Goal: Task Accomplishment & Management: Manage account settings

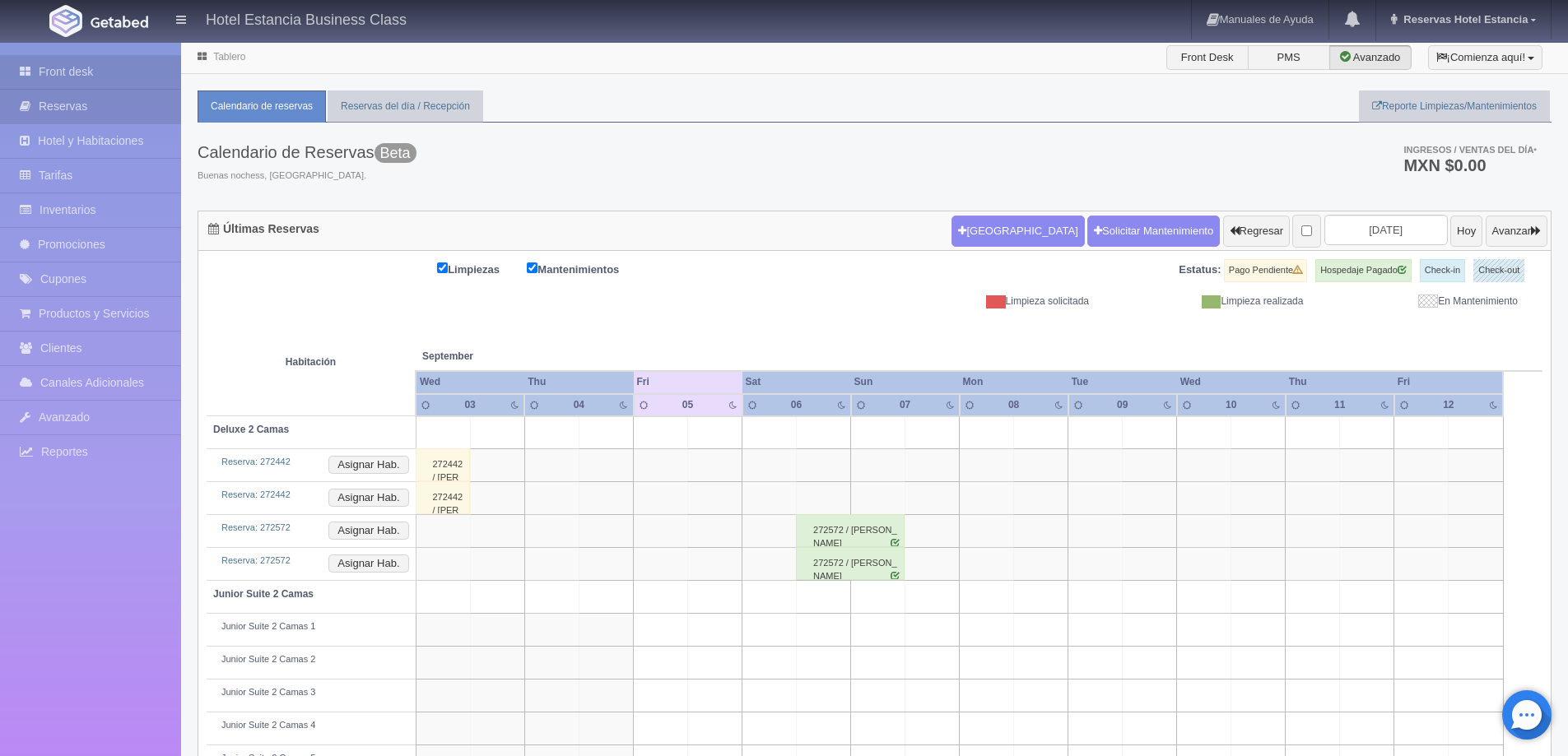
click at [121, 113] on link "Reservas" at bounding box center [91, 107] width 181 height 34
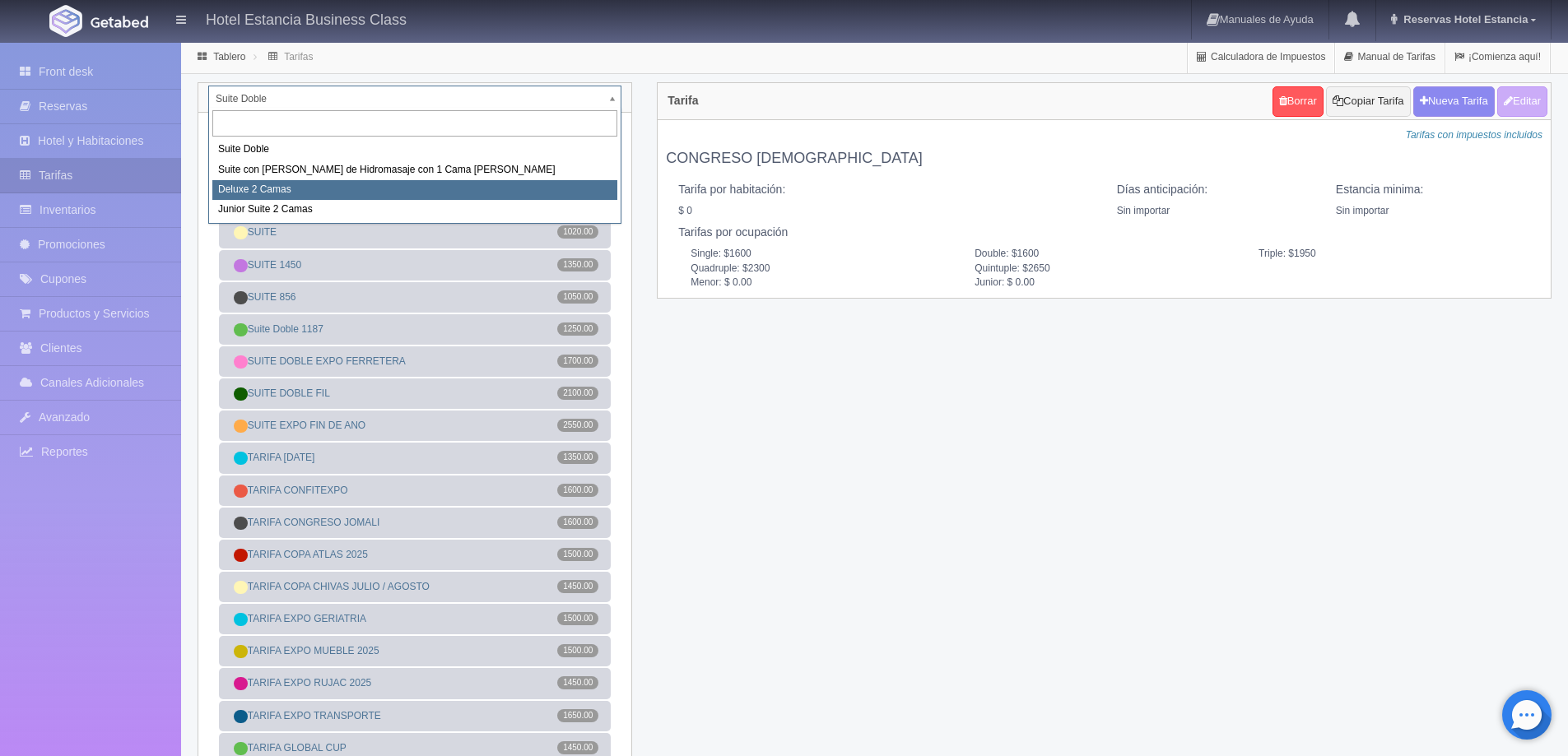
select select "2134"
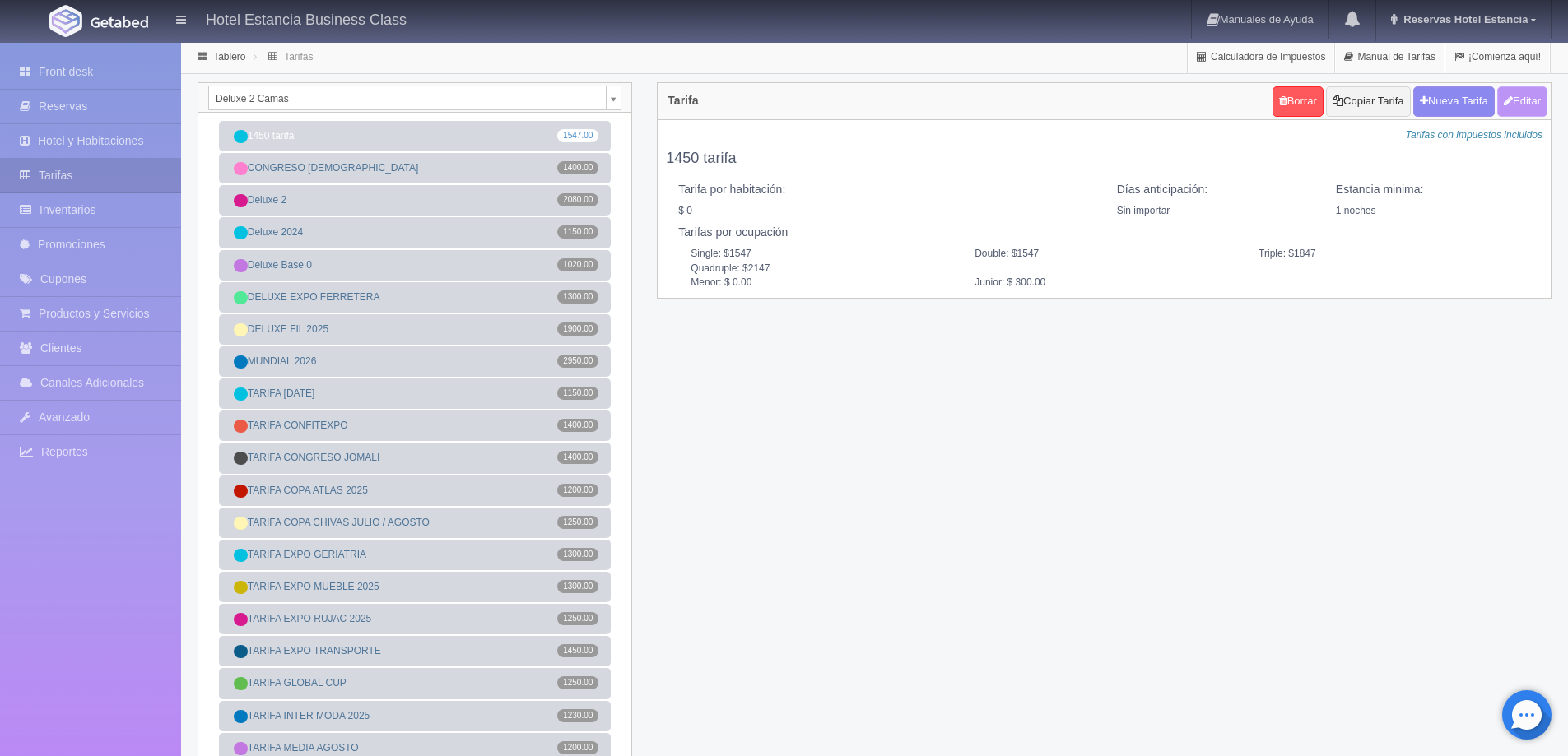
click at [1517, 108] on button "Editar" at bounding box center [1522, 101] width 50 height 31
type input "1450 tarifa"
select select "0"
type input "1"
checkbox input "false"
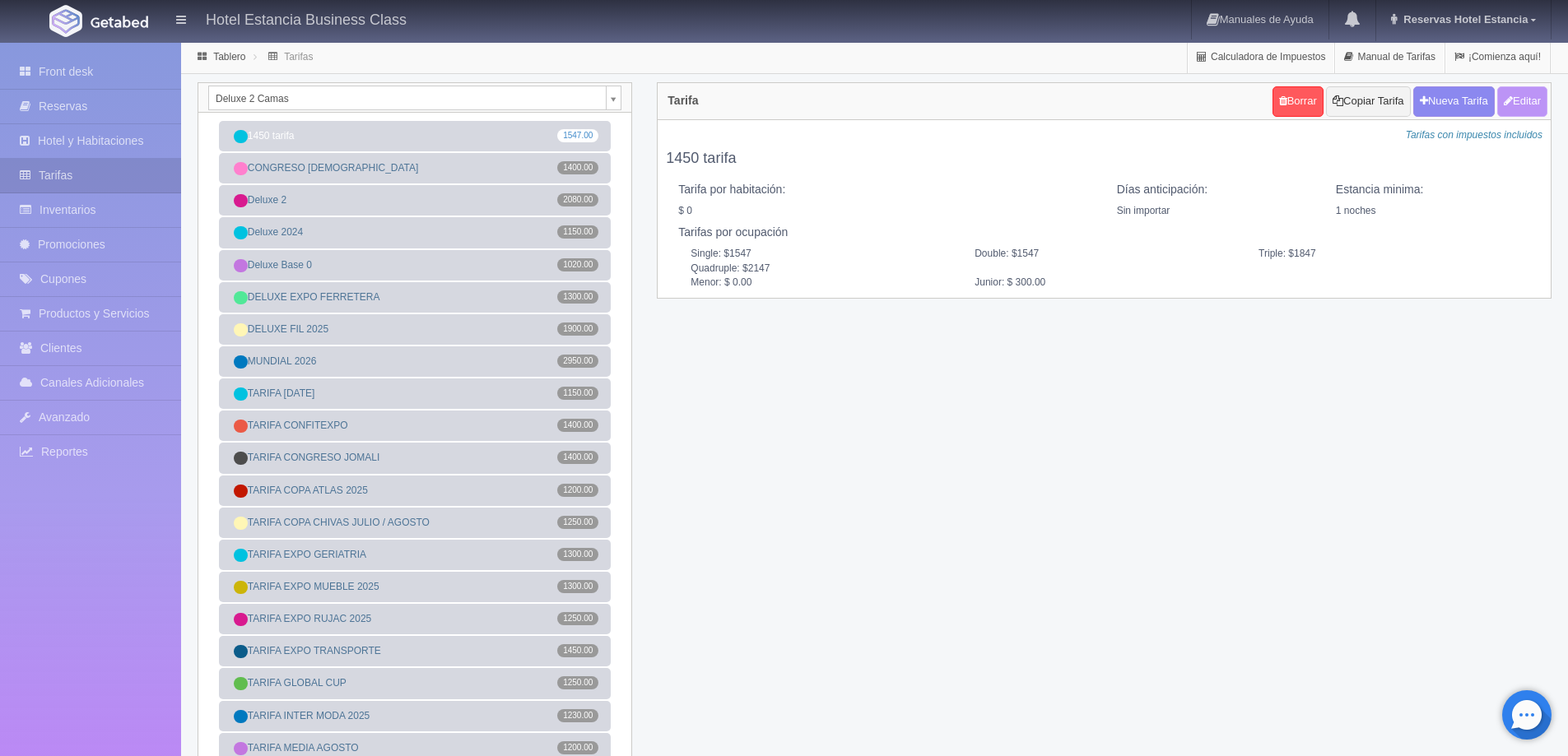
type input "1547"
type input "1847"
type input "2147"
type input "0.00"
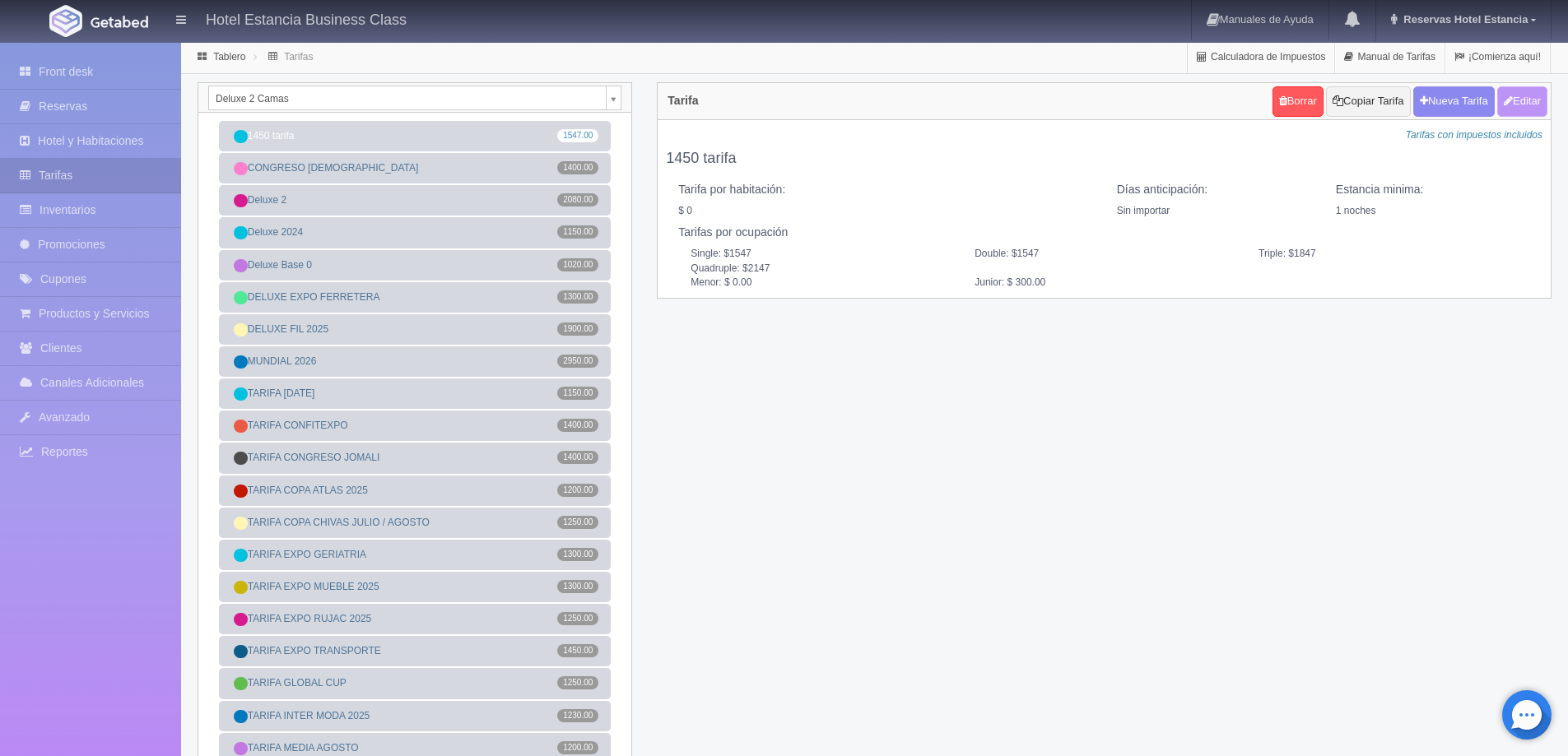
type input "300.00"
checkbox input "true"
click at [1458, 97] on button "Nueva Tarifa" at bounding box center [1454, 101] width 82 height 31
select select
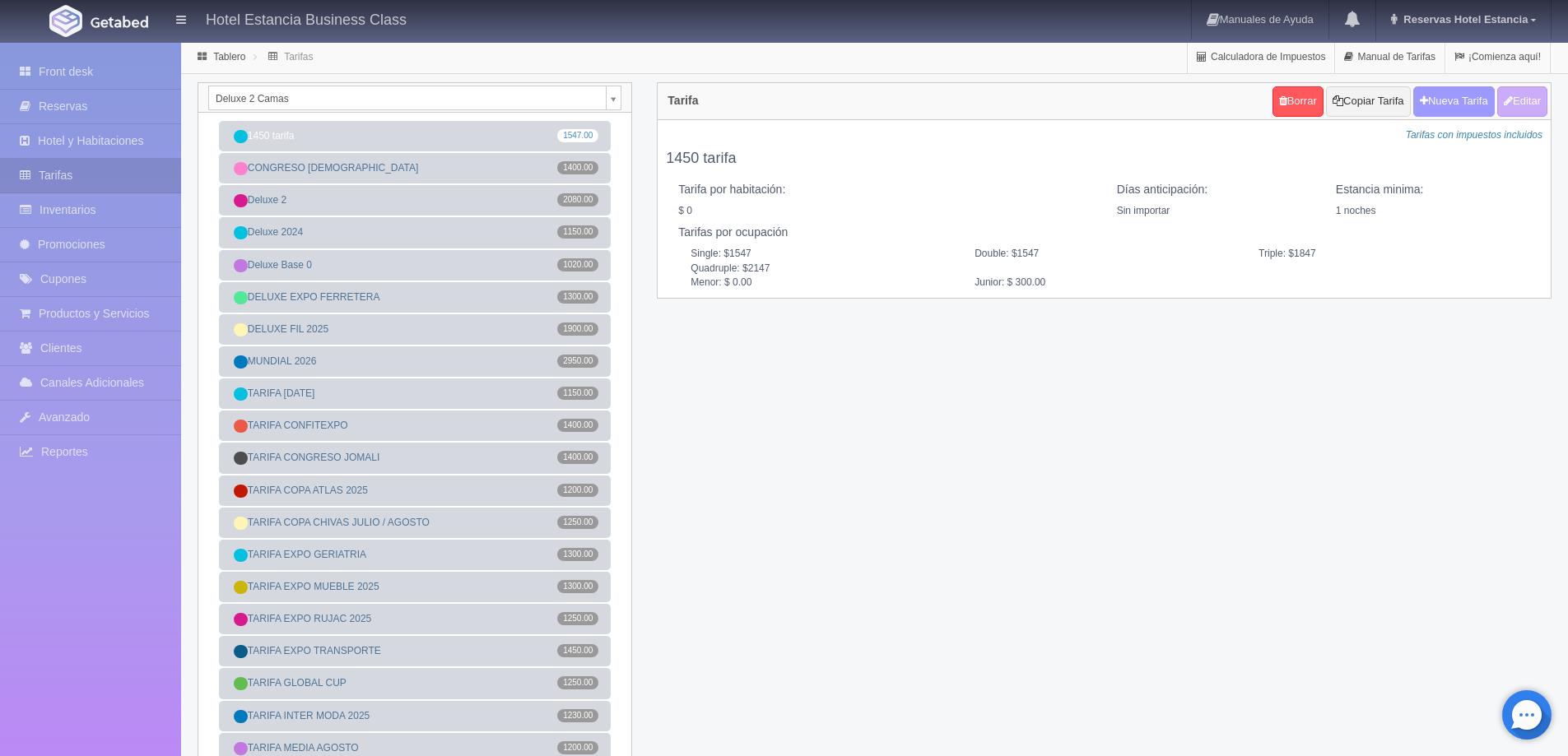
checkbox input "true"
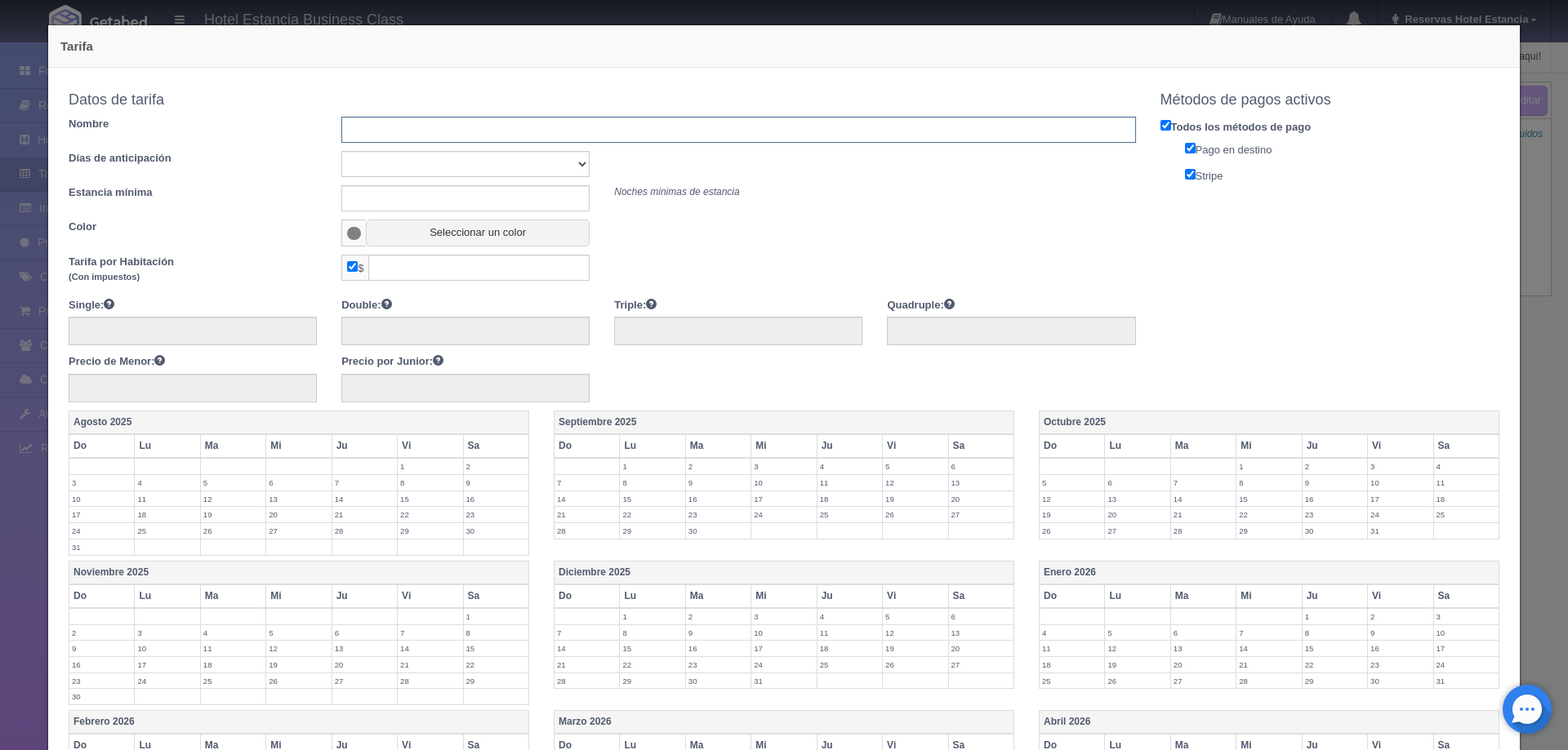
click at [446, 131] on input "text" at bounding box center [738, 129] width 794 height 26
type input "GRUPO JOYERIA NICE"
click at [472, 159] on select "Sin importar 1 2 3 4 5 6 7 8 9 10" at bounding box center [465, 164] width 249 height 26
select select "0"
click at [341, 151] on select "Sin importar 1 2 3 4 5 6 7 8 9 10" at bounding box center [465, 164] width 249 height 26
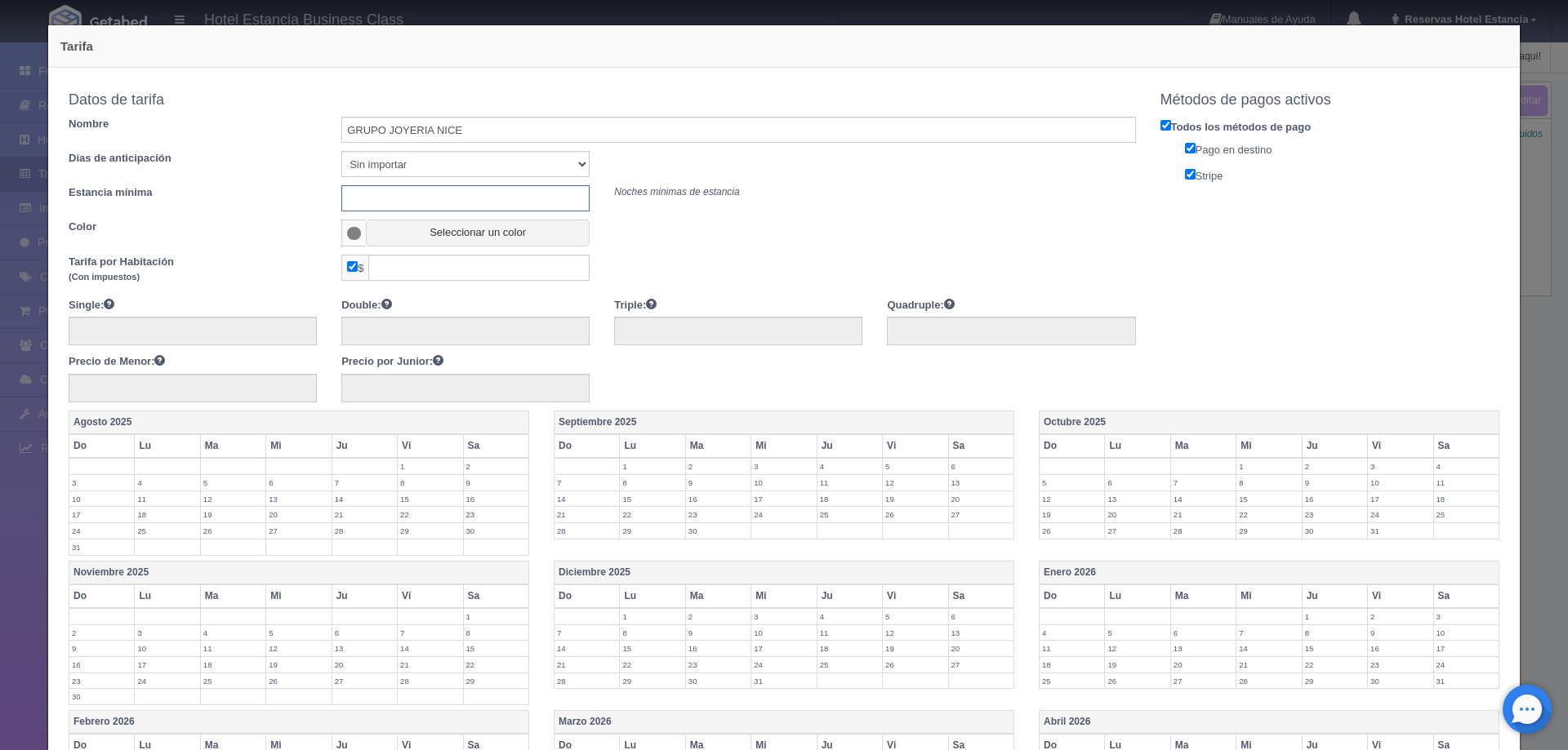
click at [450, 200] on input "text" at bounding box center [465, 198] width 249 height 26
type input "0"
click at [434, 236] on button "Seleccionar un color" at bounding box center [478, 233] width 224 height 27
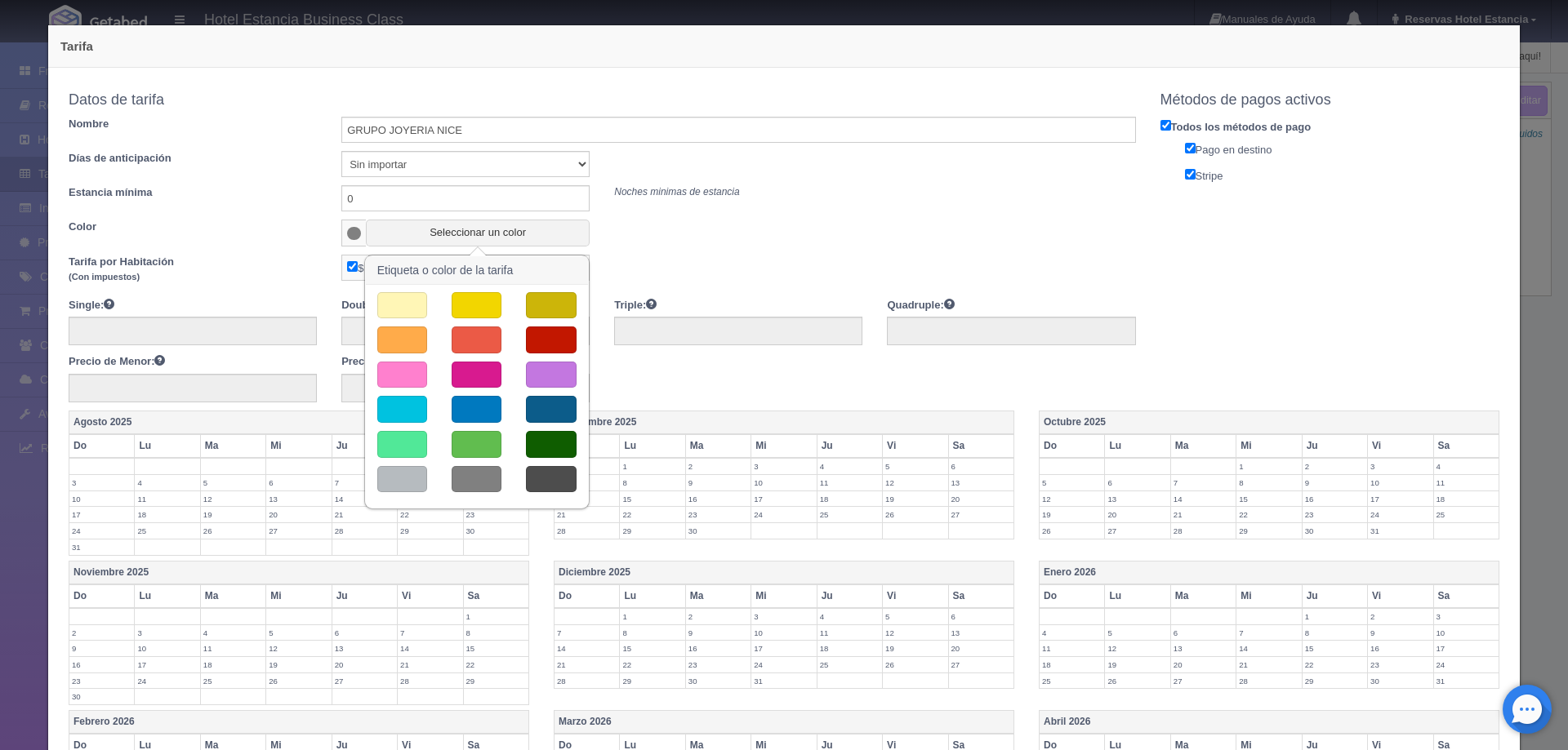
click at [404, 474] on button "button" at bounding box center [402, 479] width 50 height 27
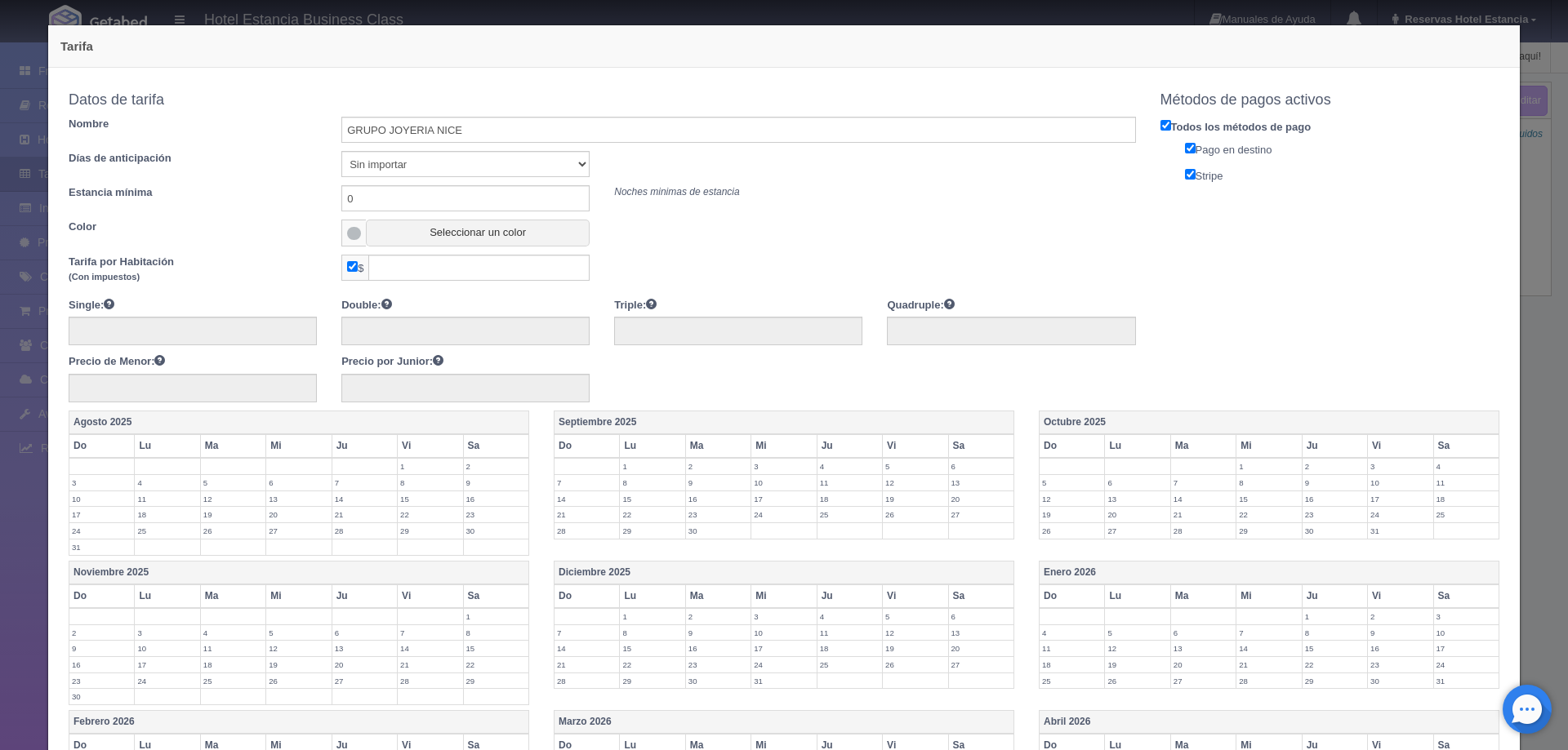
click at [348, 272] on input "checkbox" at bounding box center [353, 266] width 11 height 11
checkbox input "false"
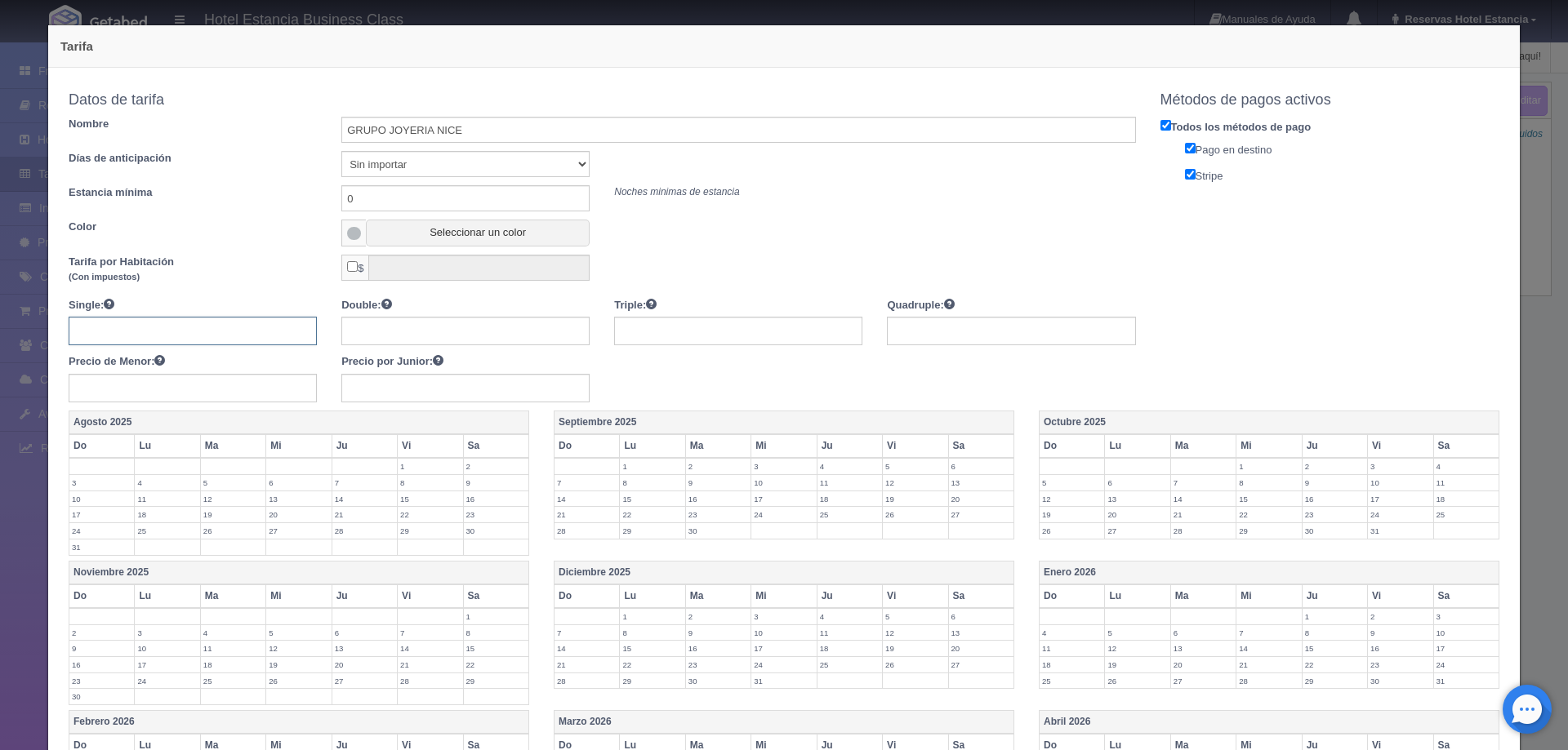
click at [219, 330] on input "text" at bounding box center [192, 331] width 249 height 29
type input "1450"
type input "1850"
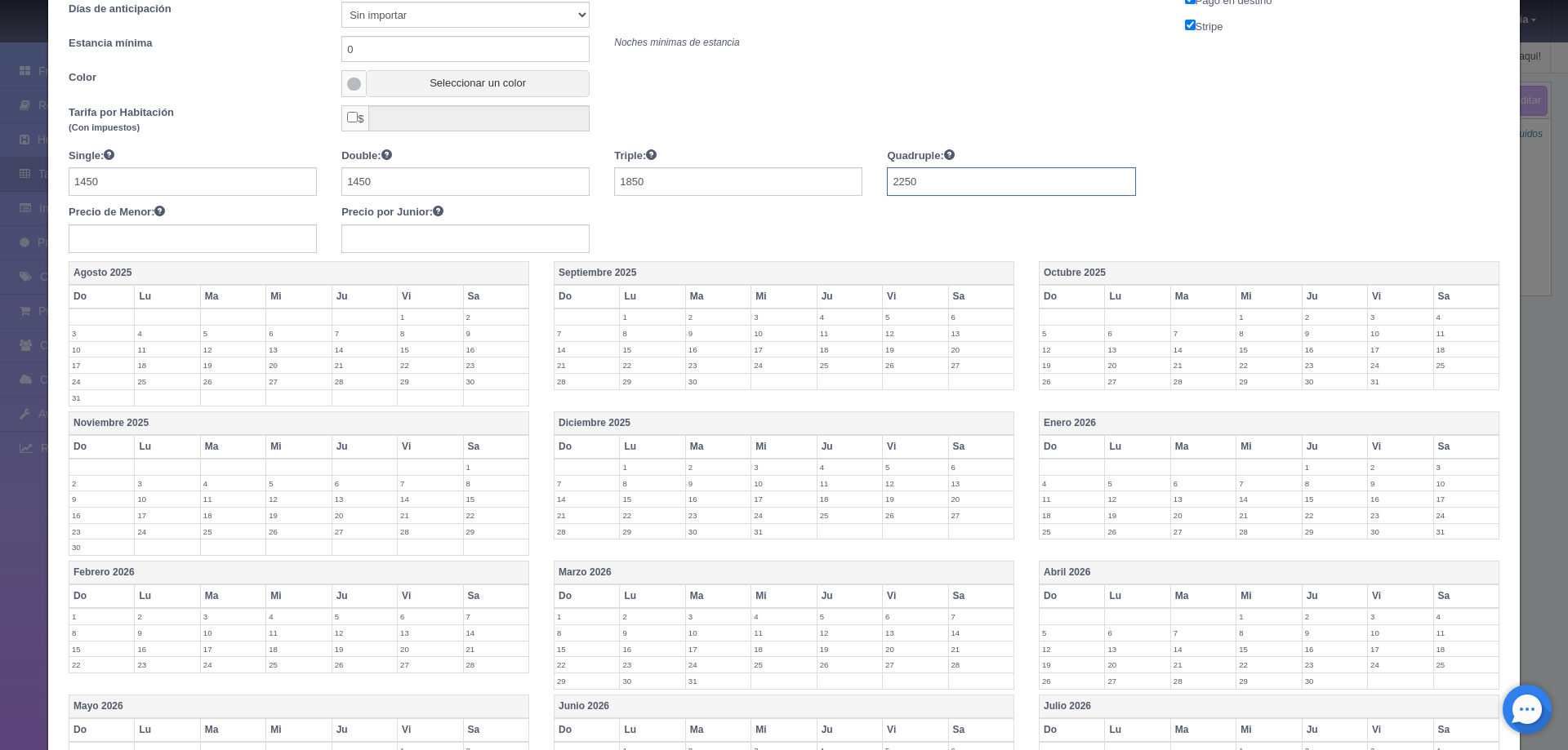
scroll to position [163, 0]
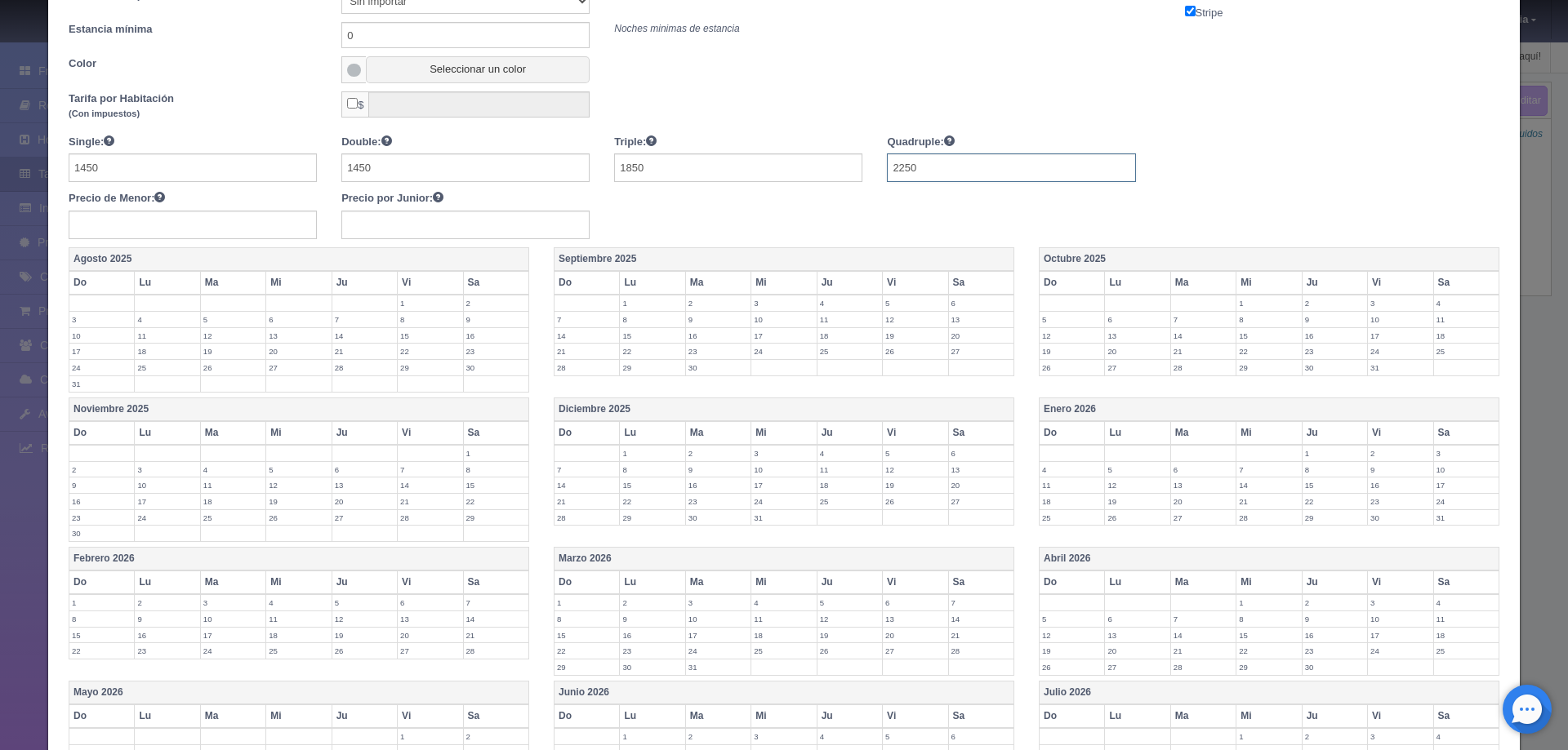
type input "2250"
click at [1319, 303] on label "2" at bounding box center [1335, 303] width 64 height 15
click at [1368, 298] on label "3" at bounding box center [1400, 303] width 64 height 15
click at [1450, 307] on label "4" at bounding box center [1466, 303] width 64 height 15
click at [1050, 329] on label "5" at bounding box center [1072, 327] width 64 height 15
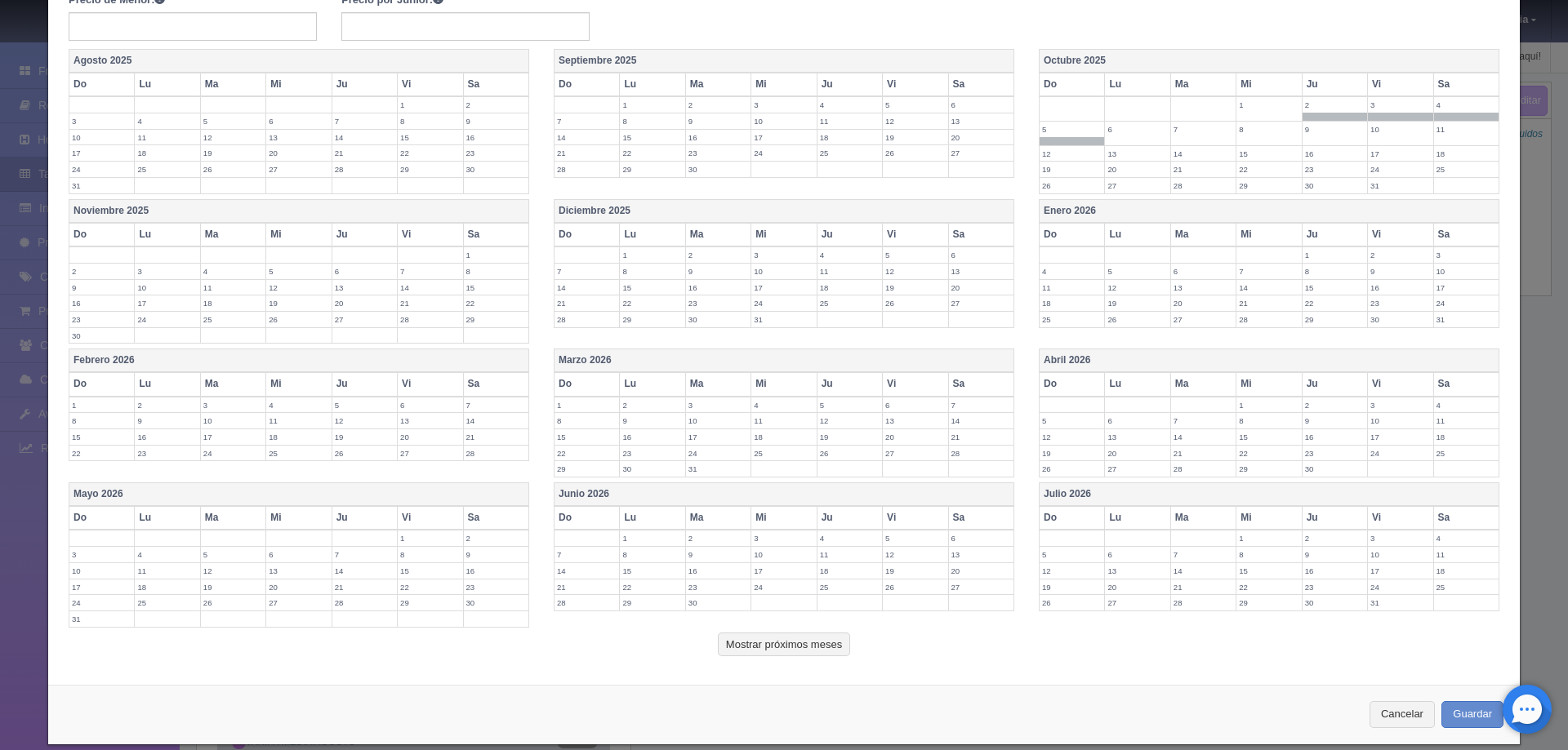
scroll to position [381, 0]
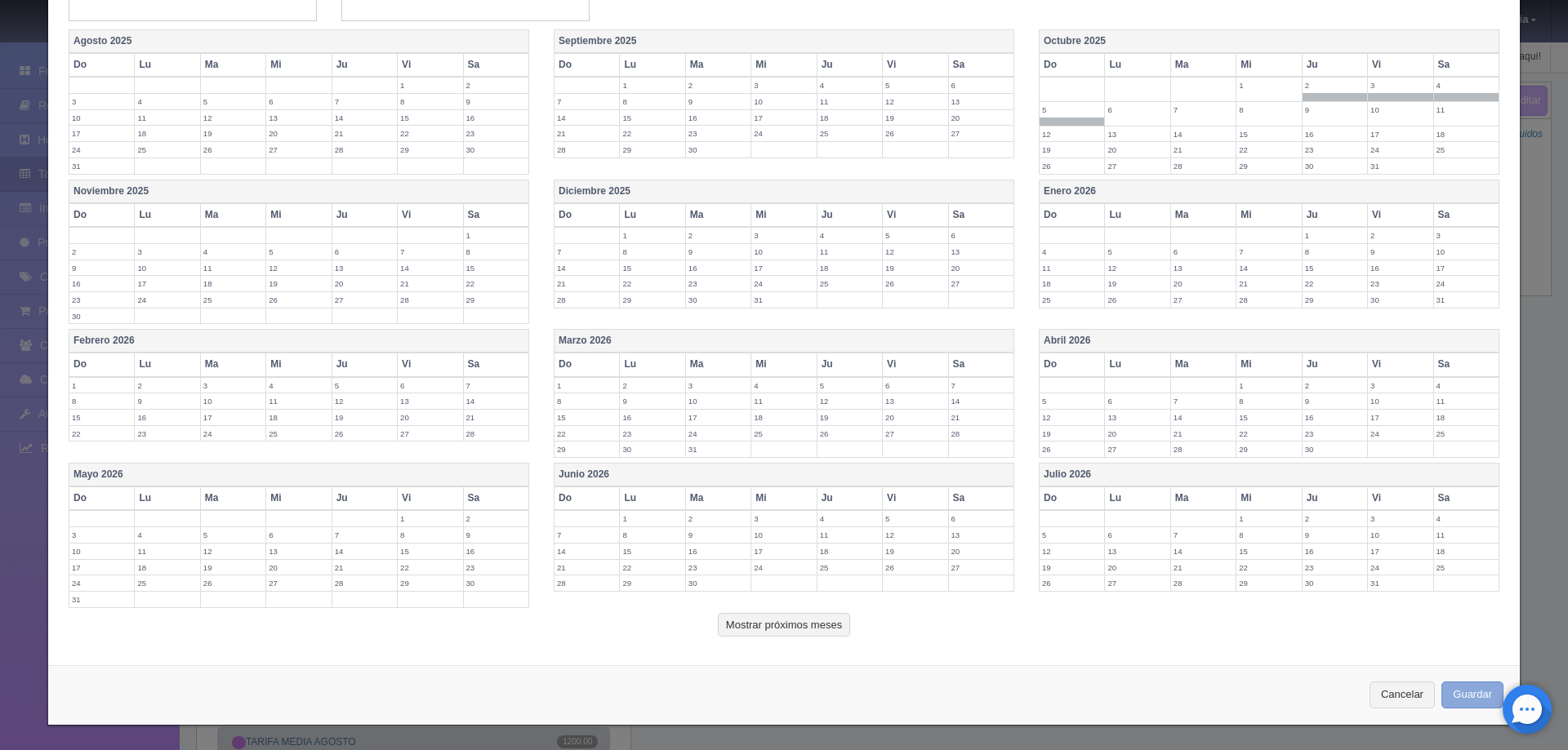
click at [1456, 685] on button "Guardar" at bounding box center [1473, 695] width 62 height 27
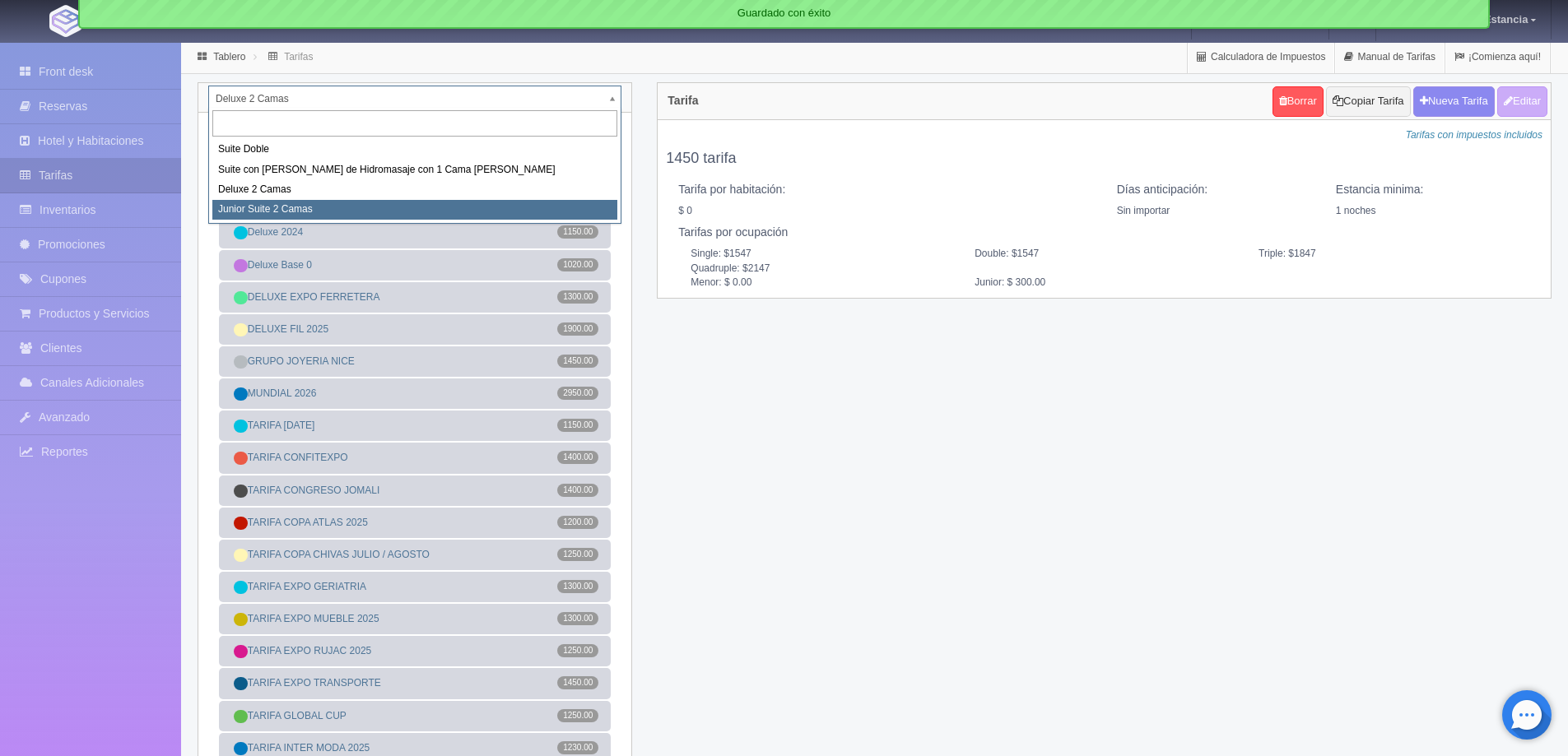
select select "2164"
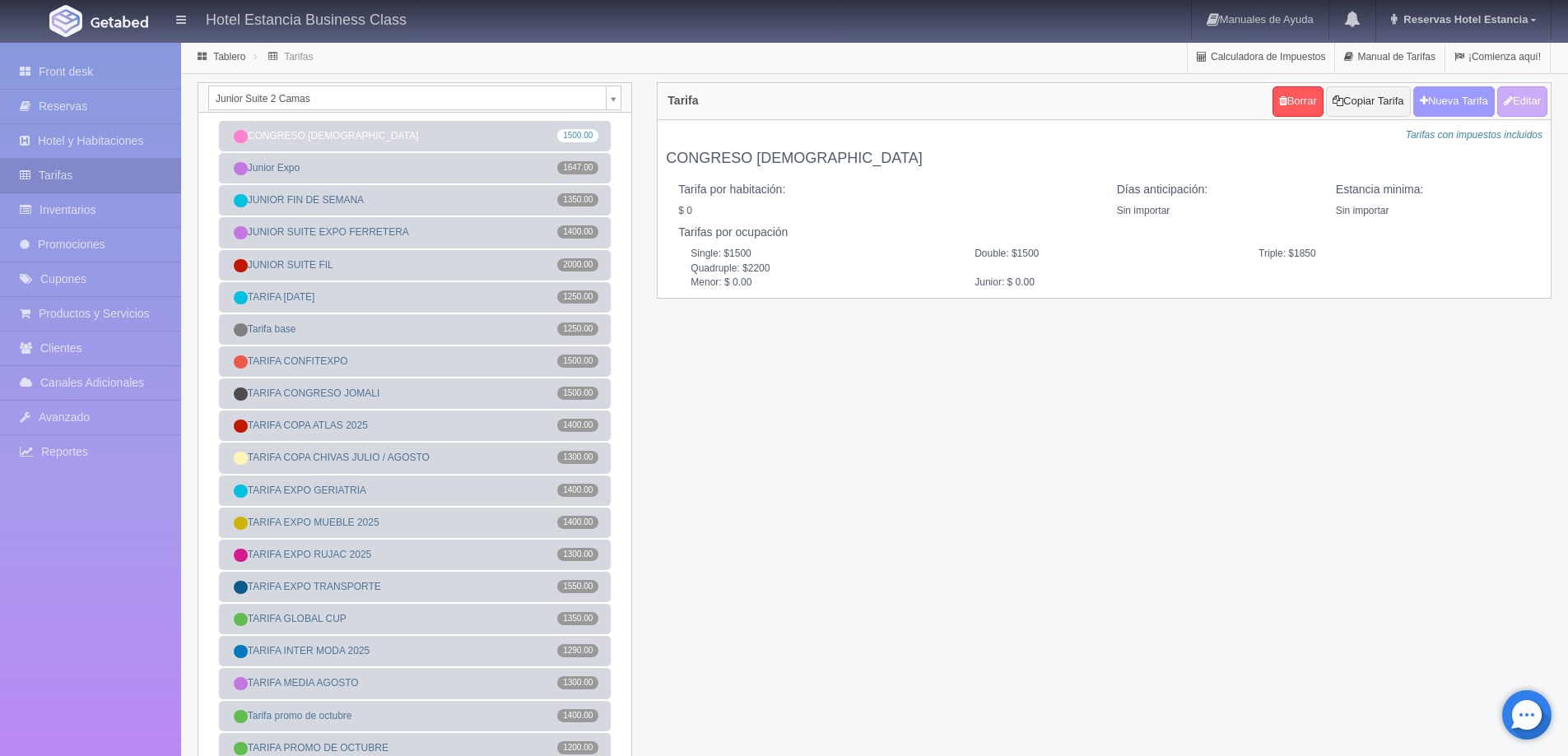
click at [1441, 105] on button "Nueva Tarifa" at bounding box center [1454, 101] width 82 height 31
select select
checkbox input "true"
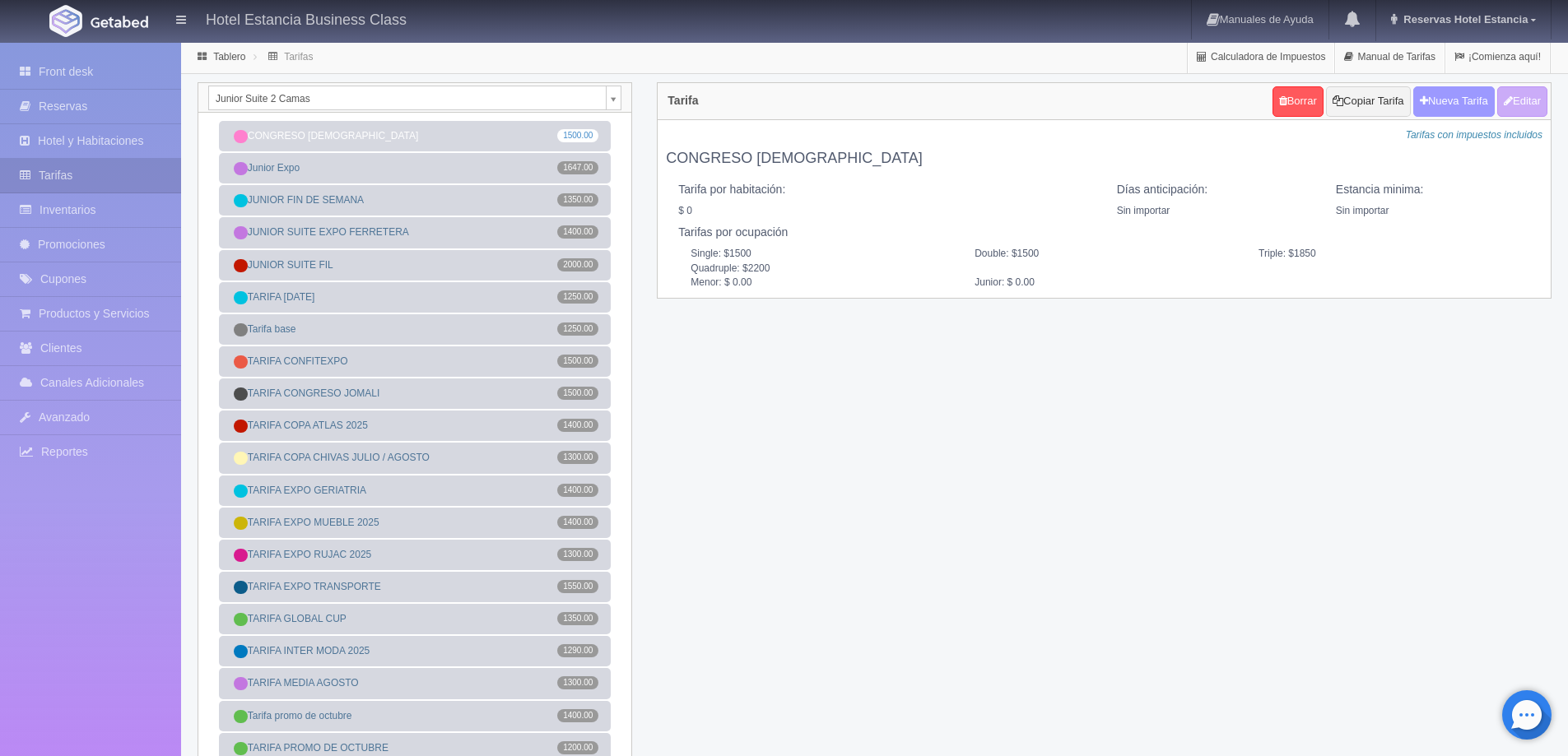
checkbox input "true"
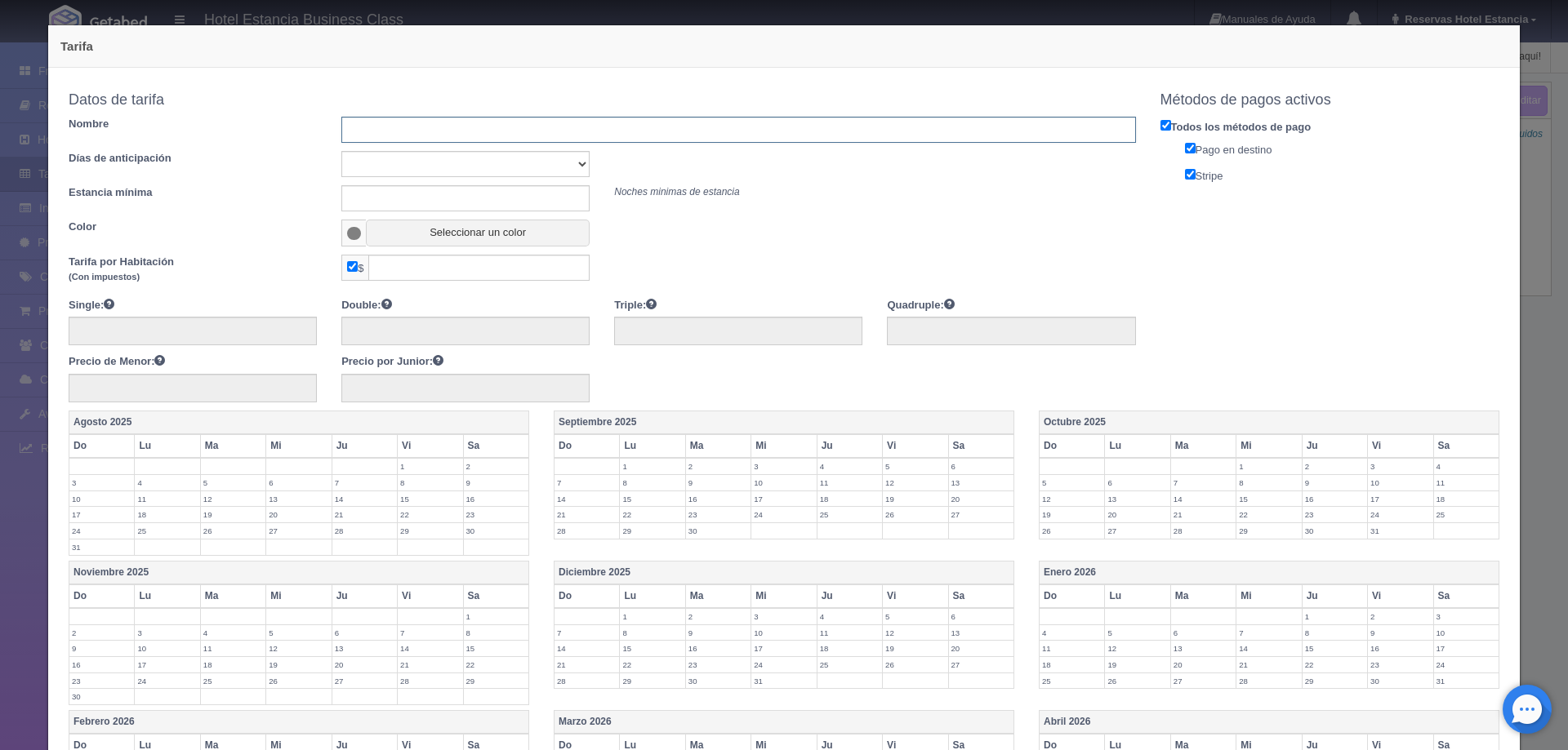
click at [566, 135] on input "text" at bounding box center [738, 129] width 794 height 26
type input "GRUPO JOYERIA NICE"
click at [519, 175] on select "Sin importar 1 2 3 4 5 6 7 8 9 10" at bounding box center [465, 164] width 249 height 26
select select "0"
click at [341, 151] on select "Sin importar 1 2 3 4 5 6 7 8 9 10" at bounding box center [465, 164] width 249 height 26
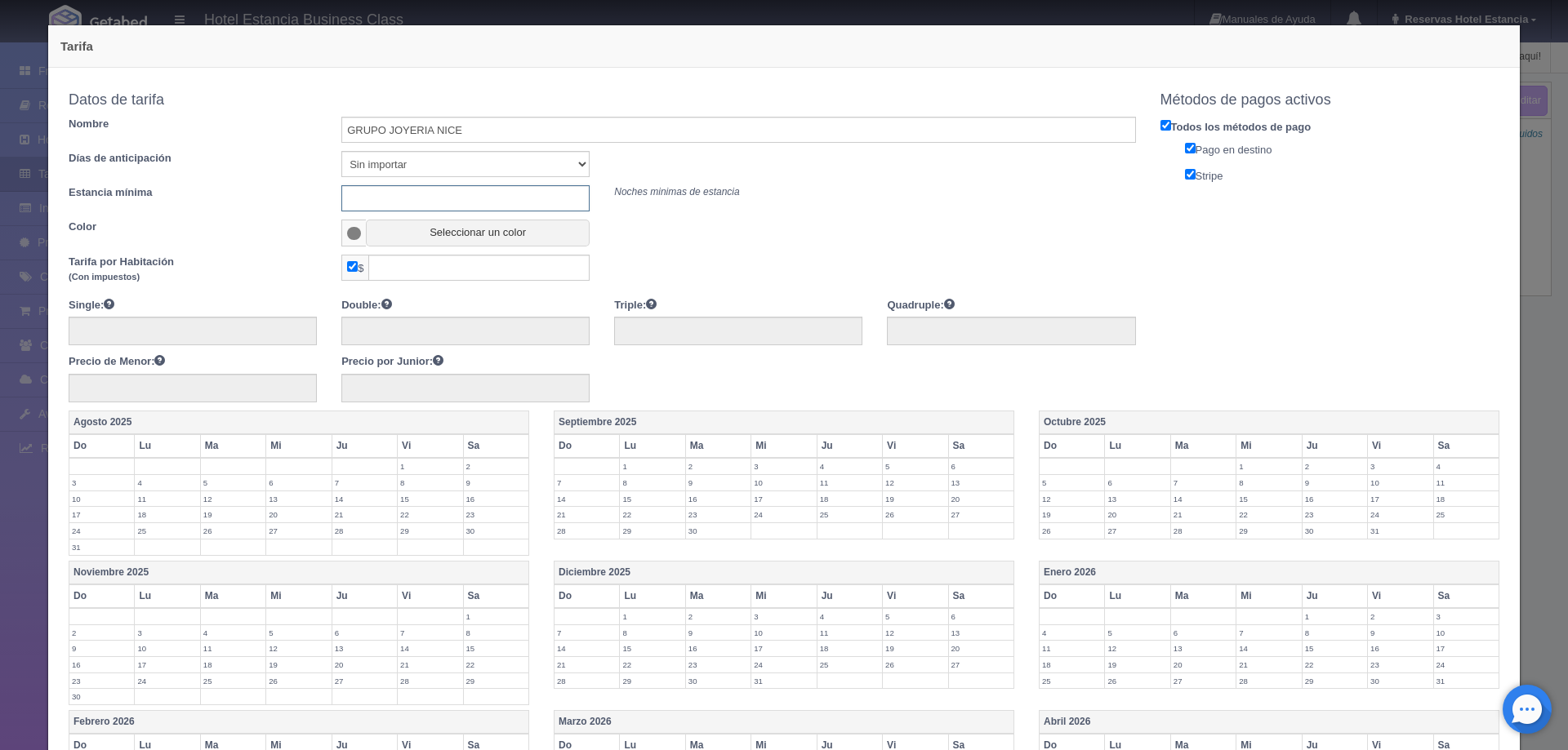
click at [491, 196] on input "text" at bounding box center [465, 198] width 249 height 26
type input "0"
click at [436, 237] on button "Seleccionar un color" at bounding box center [478, 233] width 224 height 27
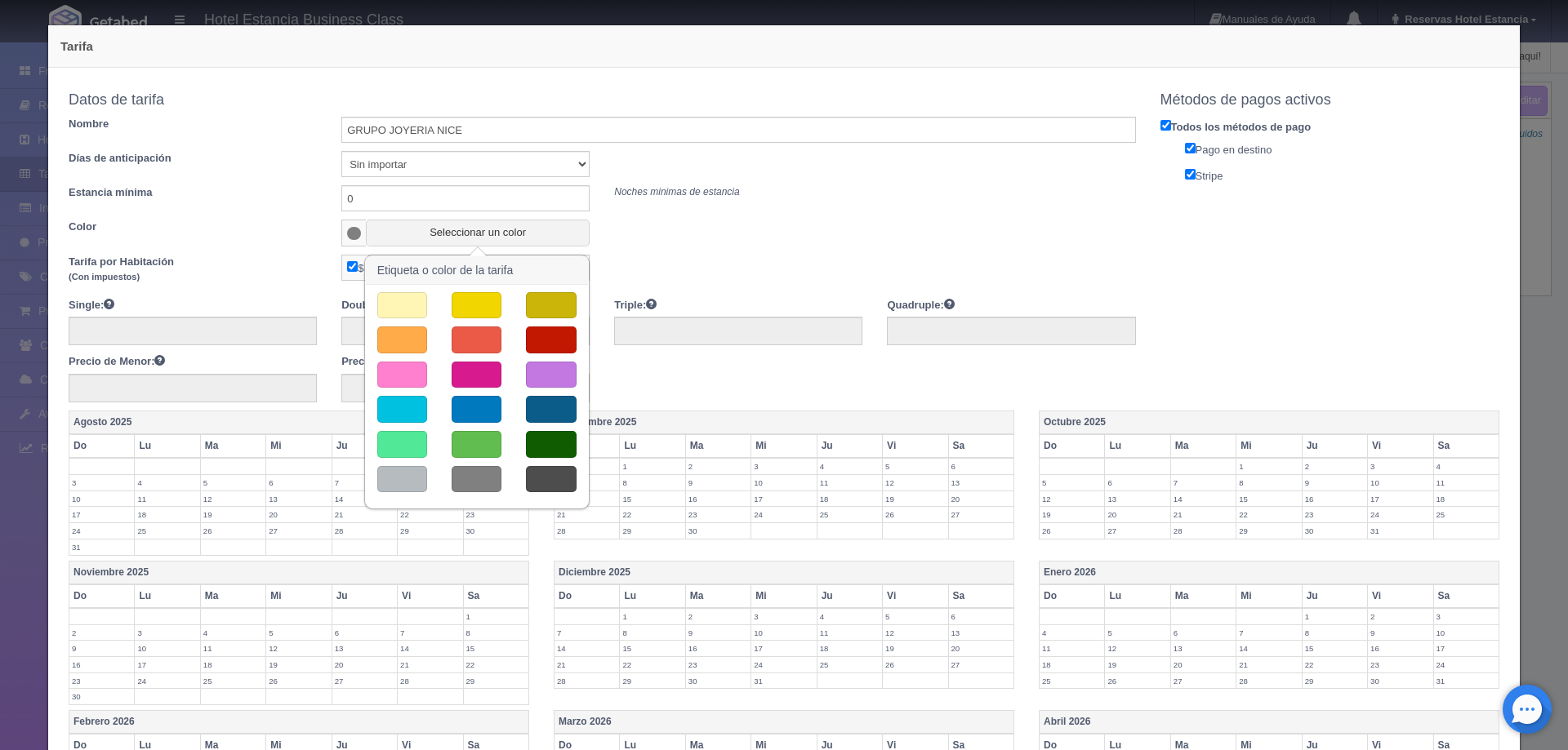
click at [409, 481] on button "button" at bounding box center [402, 479] width 50 height 27
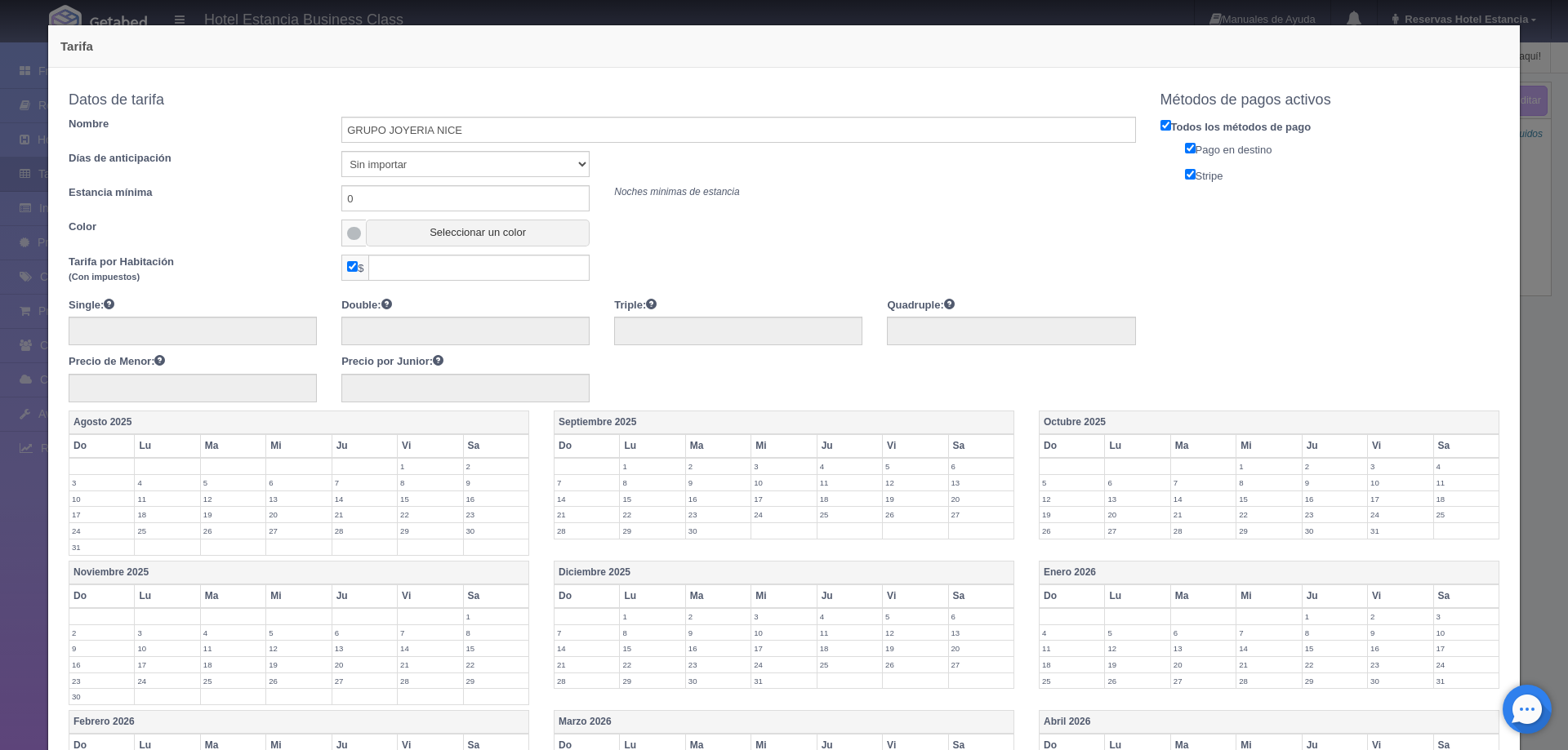
click at [349, 267] on input "checkbox" at bounding box center [353, 266] width 11 height 11
checkbox input "false"
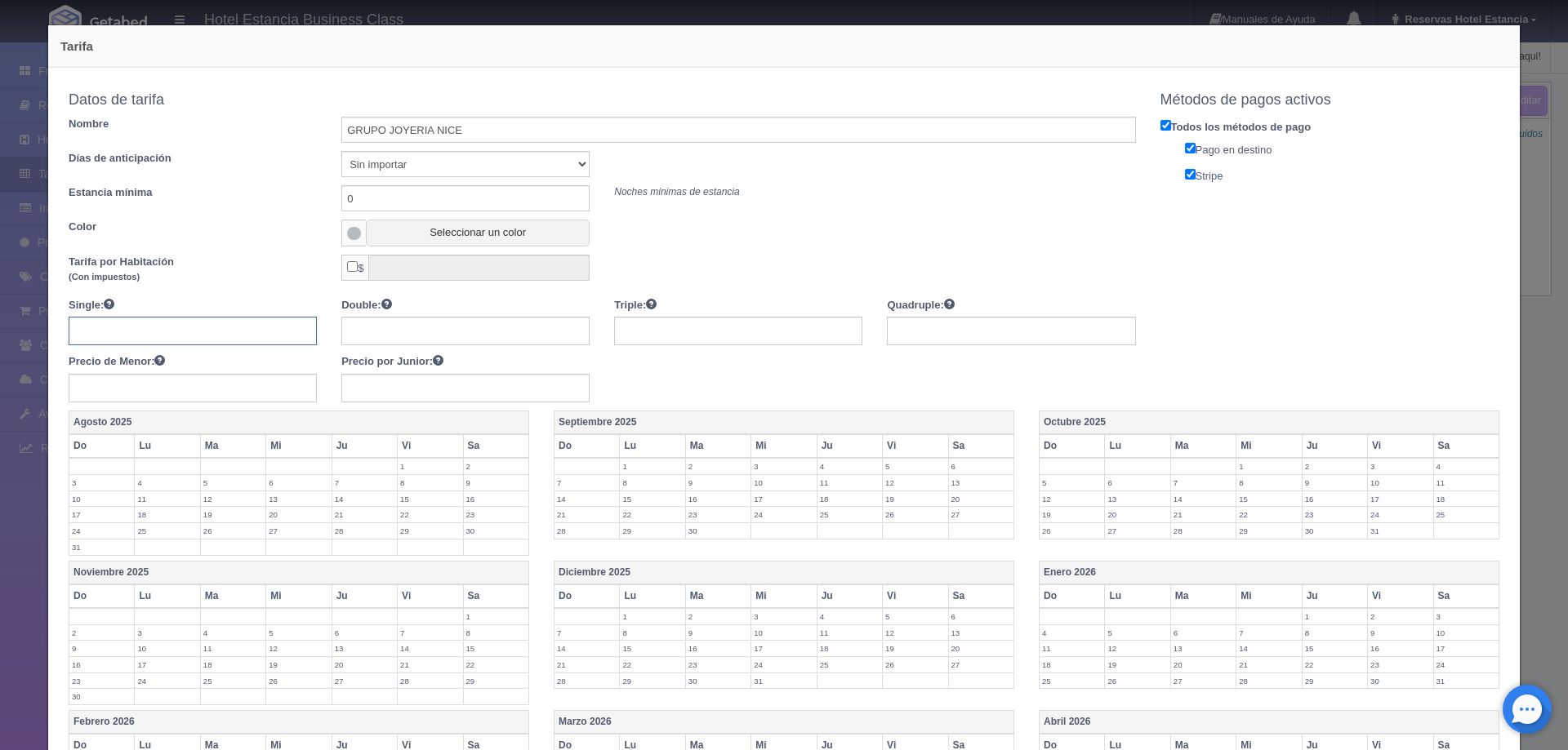
click at [234, 335] on input "text" at bounding box center [192, 331] width 249 height 29
type input "1550"
type input "1950"
type input "2350"
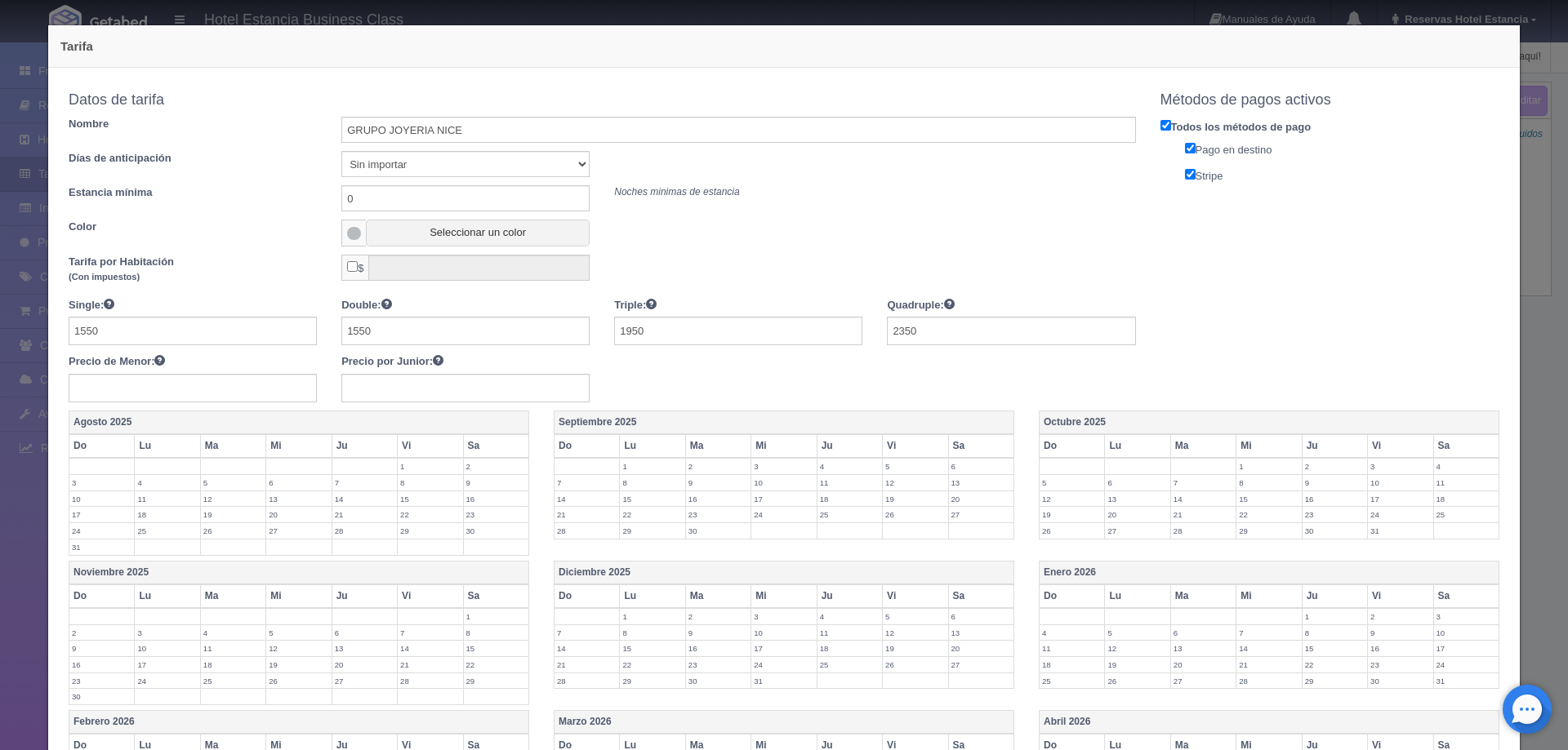
click at [1307, 465] on label "2" at bounding box center [1335, 466] width 64 height 15
click at [1368, 461] on label "3" at bounding box center [1400, 466] width 64 height 15
click at [1433, 464] on label "4" at bounding box center [1466, 466] width 64 height 15
click at [1067, 490] on label "5" at bounding box center [1072, 491] width 64 height 15
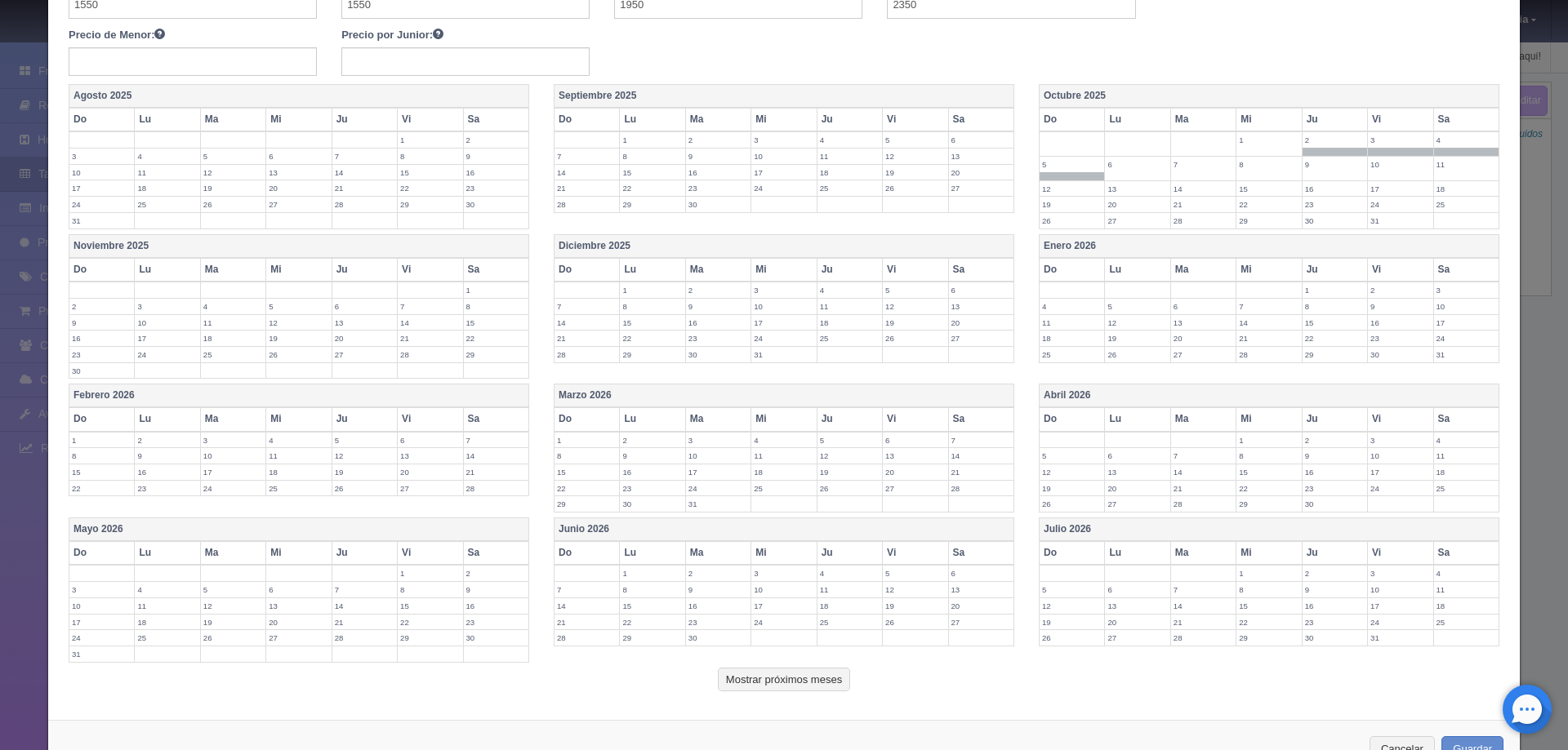
scroll to position [381, 0]
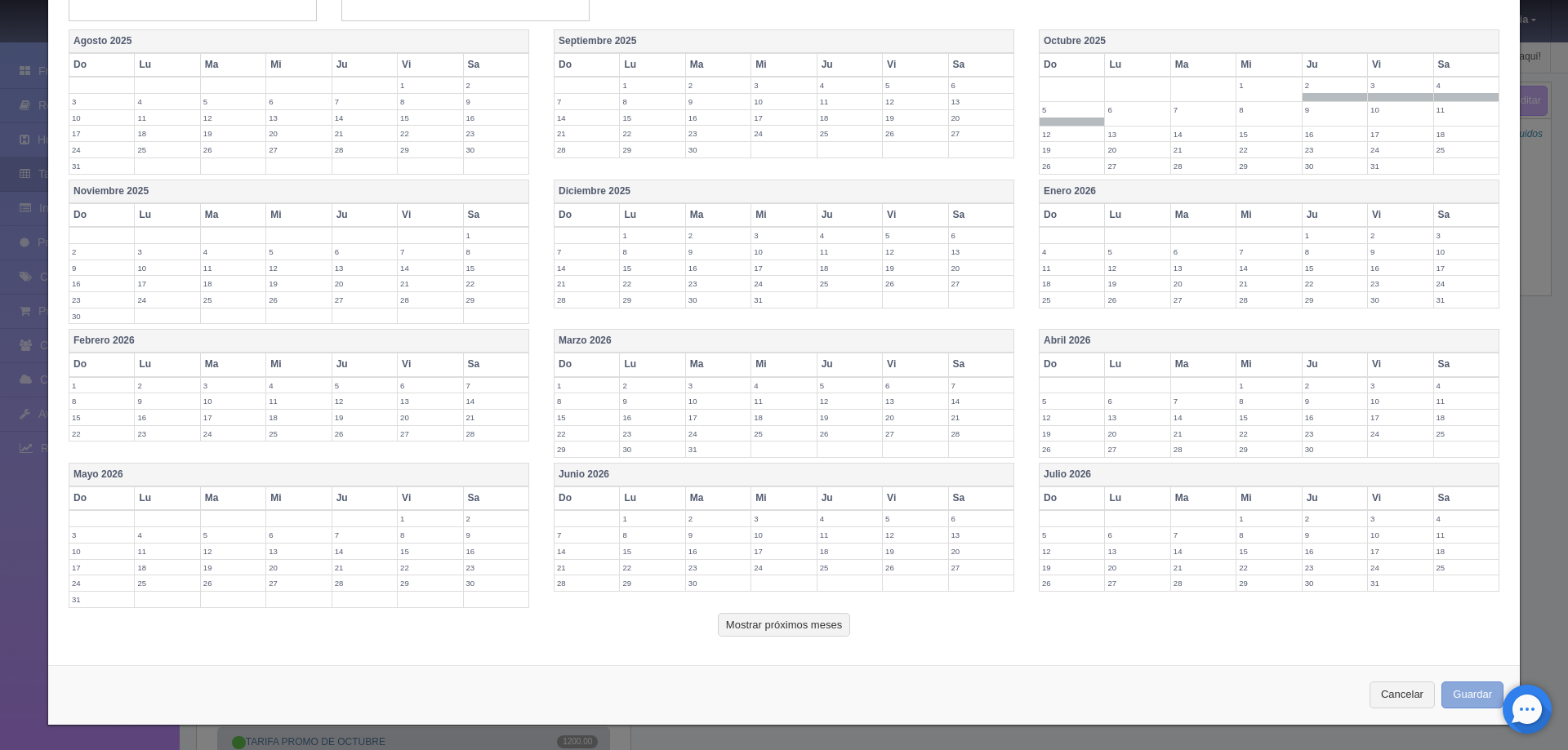
click at [1448, 694] on button "Guardar" at bounding box center [1473, 695] width 62 height 27
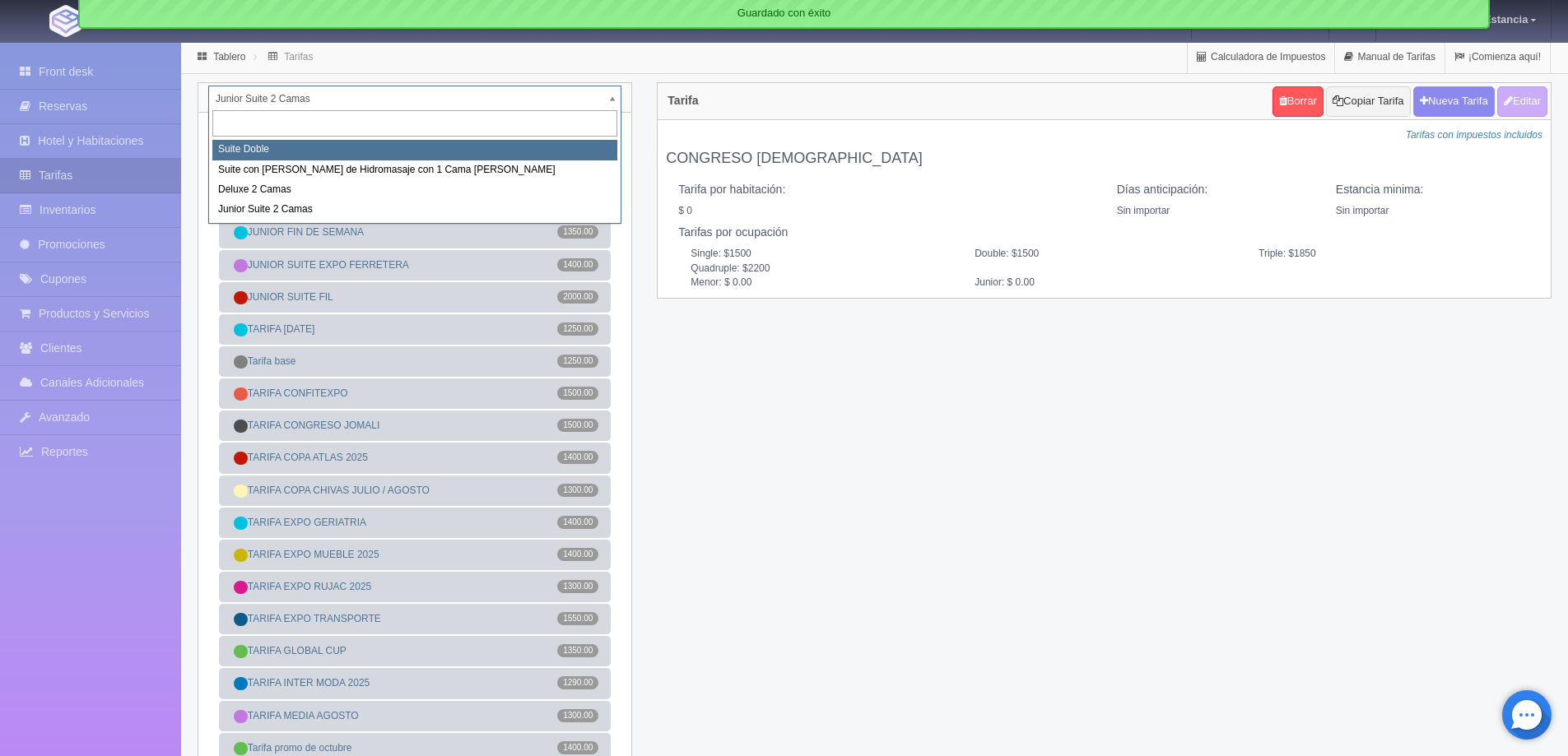
select select "546"
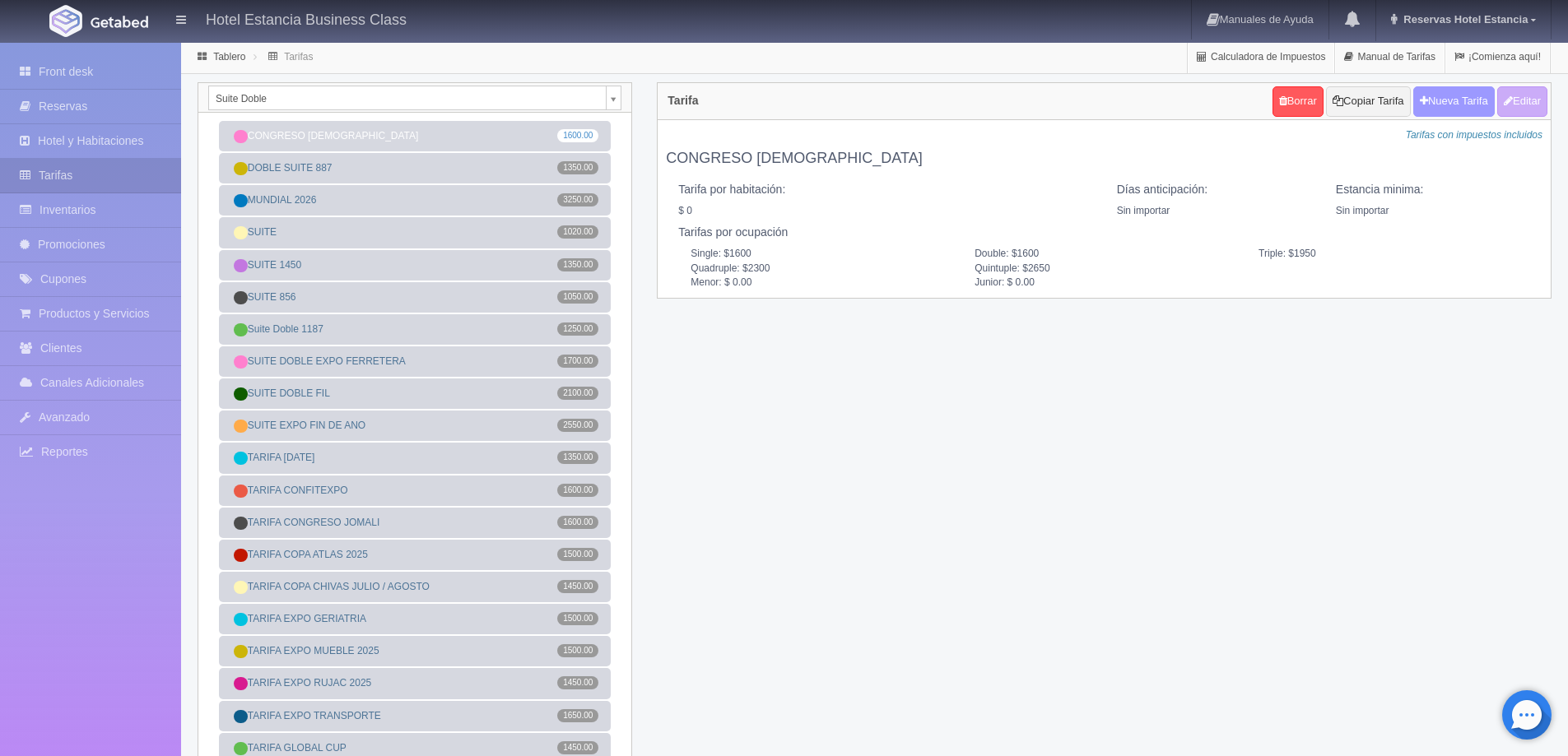
click at [1431, 101] on button "Nueva Tarifa" at bounding box center [1454, 101] width 82 height 31
select select
checkbox input "true"
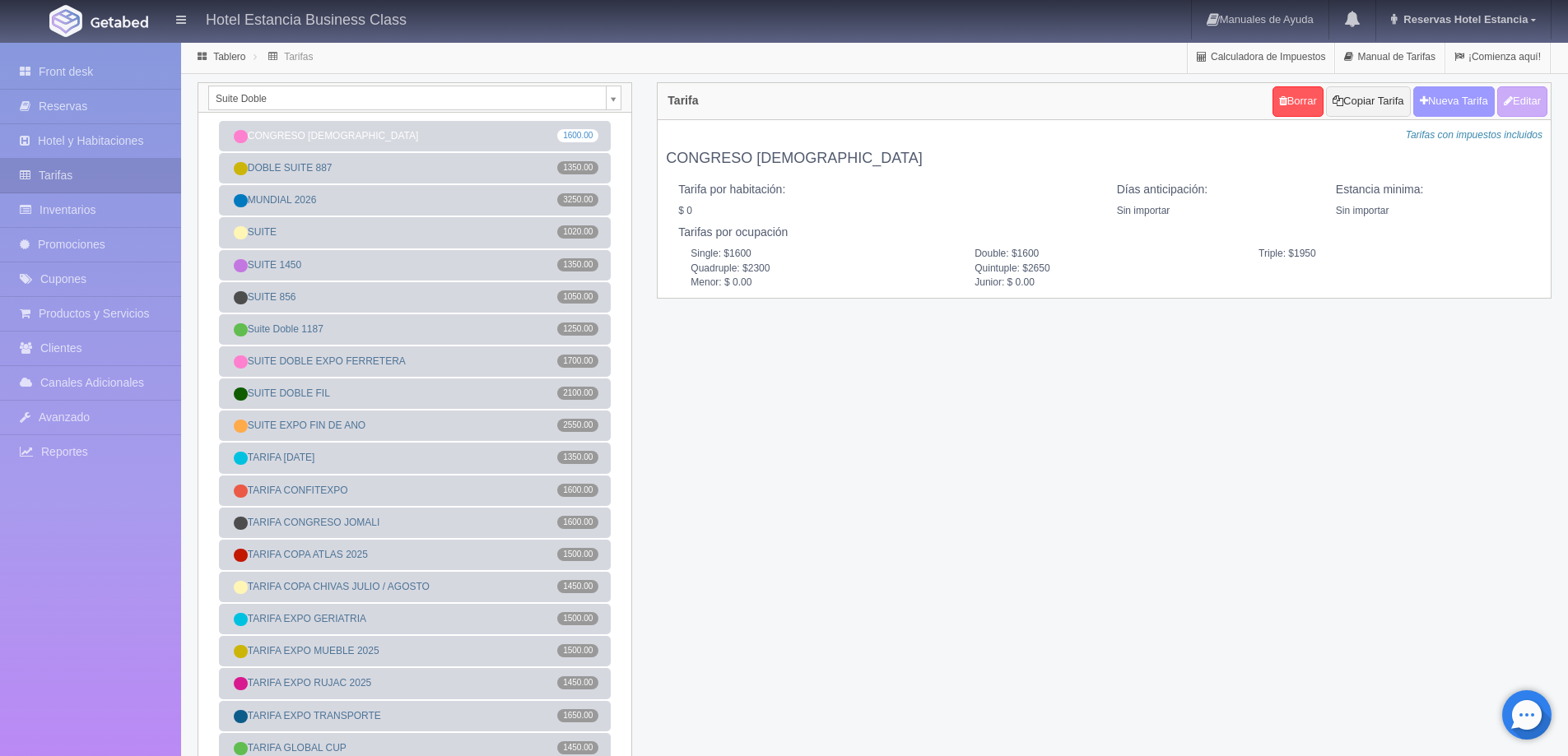
checkbox input "true"
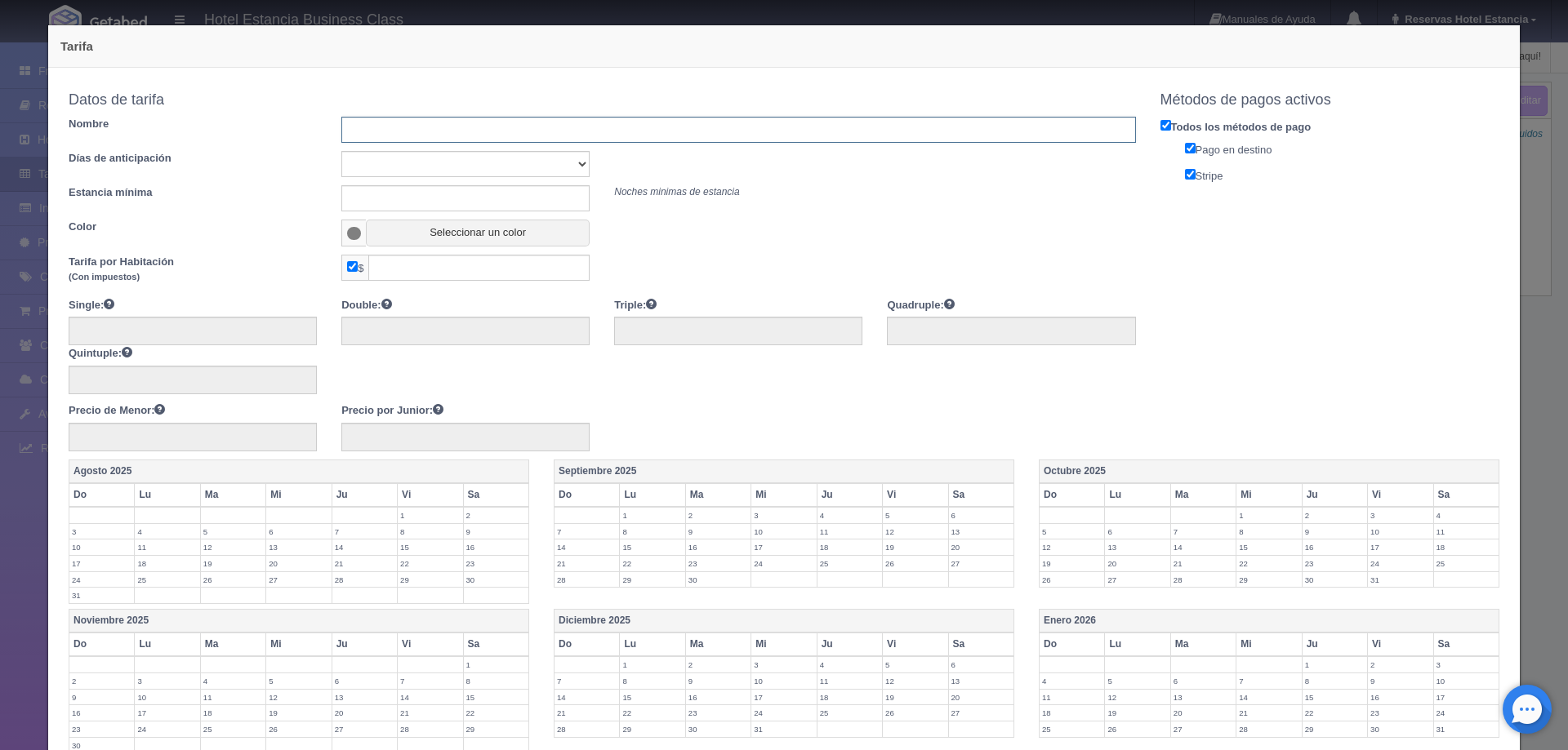
click at [597, 136] on input "text" at bounding box center [738, 129] width 794 height 26
type input "GRUPO JOYERIA NICE"
click at [519, 167] on select "Sin importar 1 2 3 4 5 6 7 8 9 10" at bounding box center [465, 164] width 249 height 26
select select "0"
click at [341, 151] on select "Sin importar 1 2 3 4 5 6 7 8 9 10" at bounding box center [465, 164] width 249 height 26
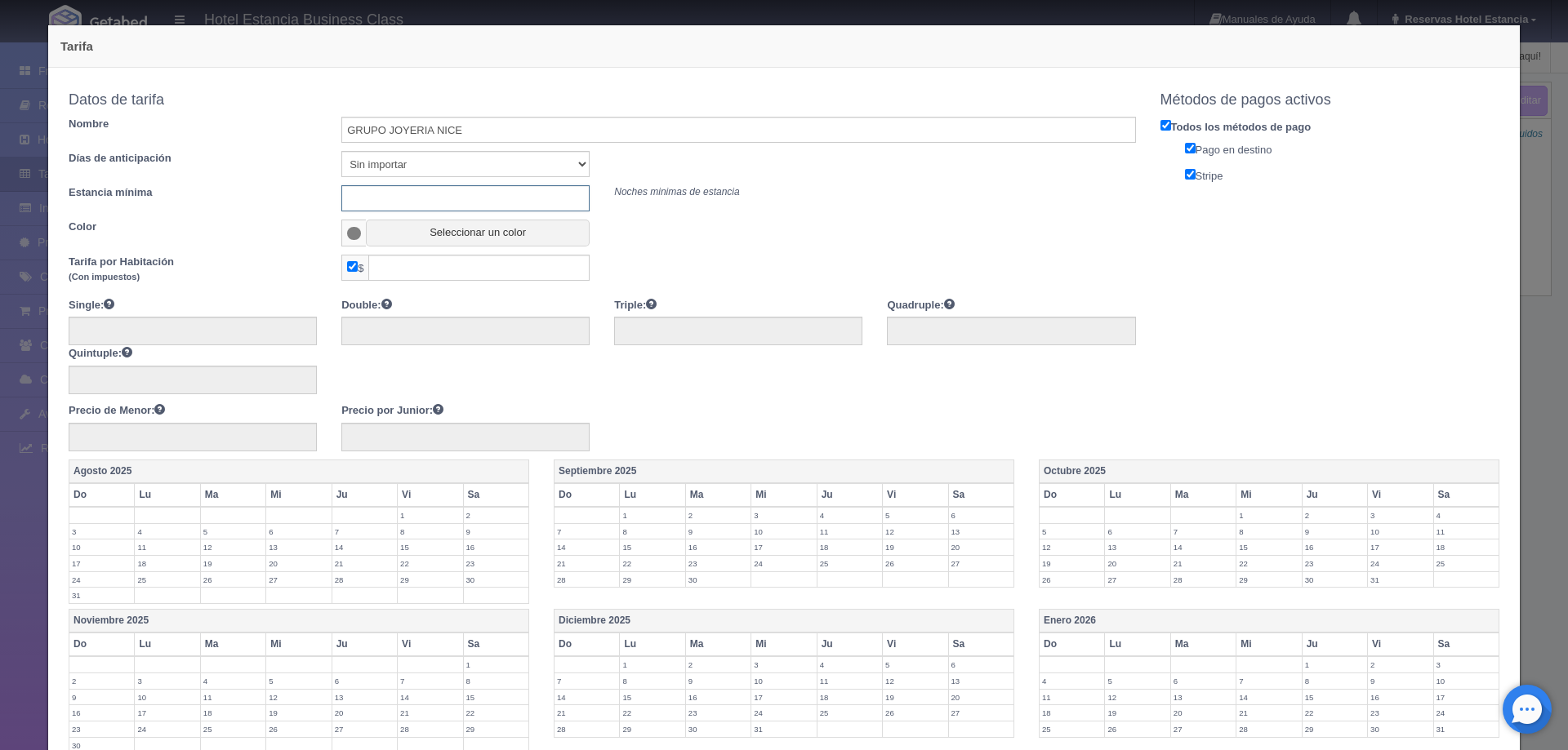
click at [491, 193] on input "text" at bounding box center [465, 198] width 249 height 26
type input "0"
click at [470, 236] on button "Seleccionar un color" at bounding box center [478, 233] width 224 height 27
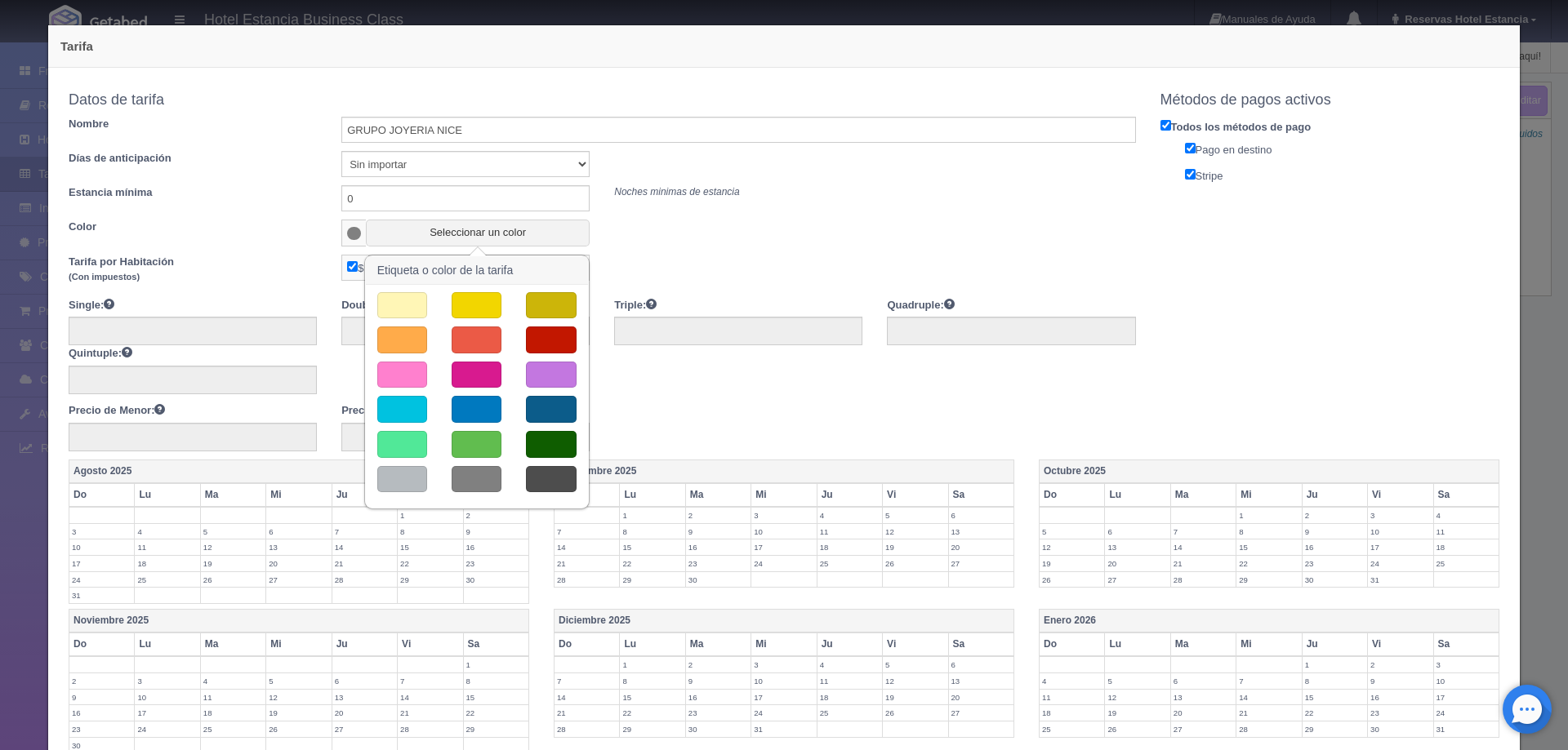
click at [394, 482] on button "button" at bounding box center [402, 479] width 50 height 27
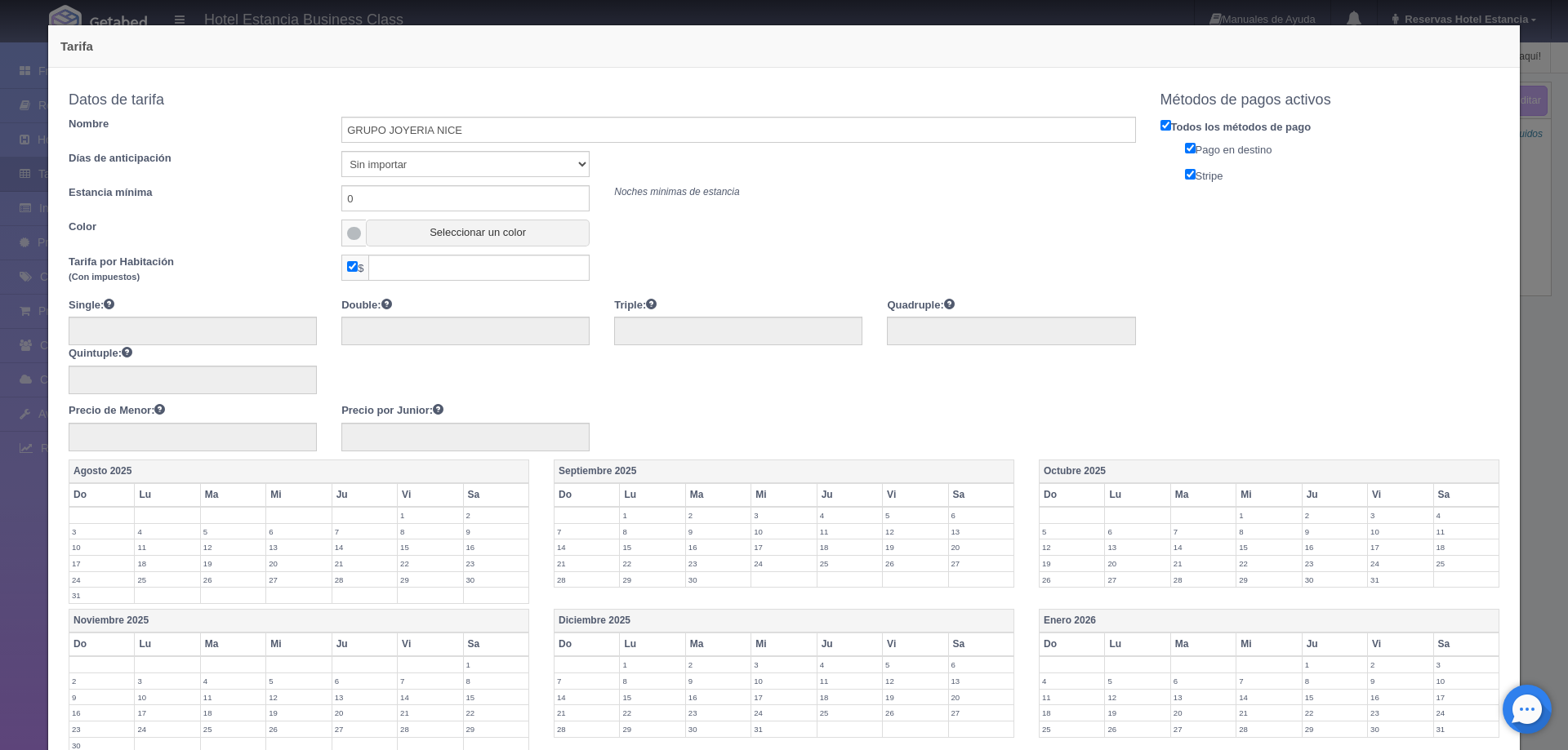
click at [347, 267] on input "checkbox" at bounding box center [353, 266] width 11 height 11
checkbox input "false"
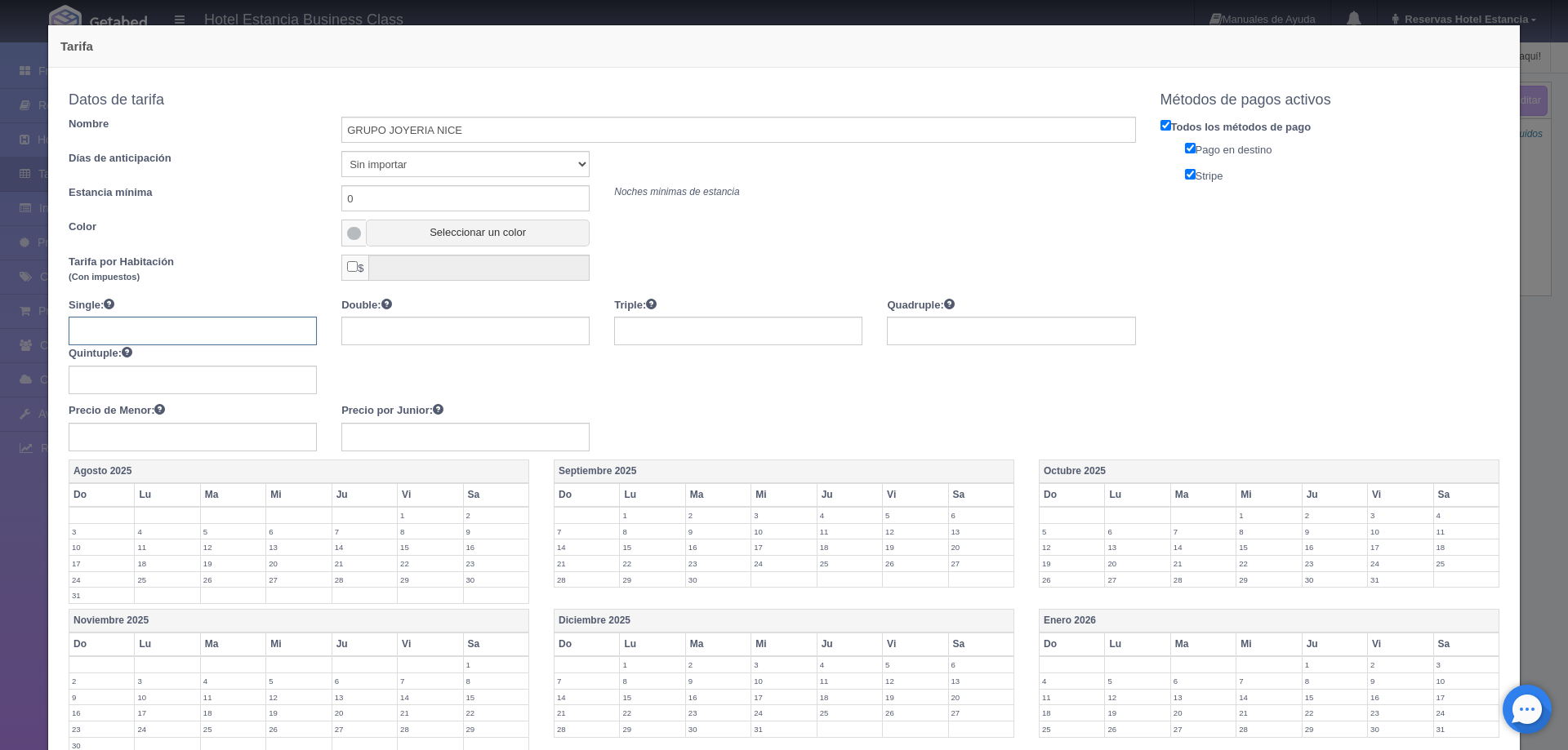
click at [187, 330] on input "text" at bounding box center [192, 331] width 249 height 29
type input "1650"
type input "2050"
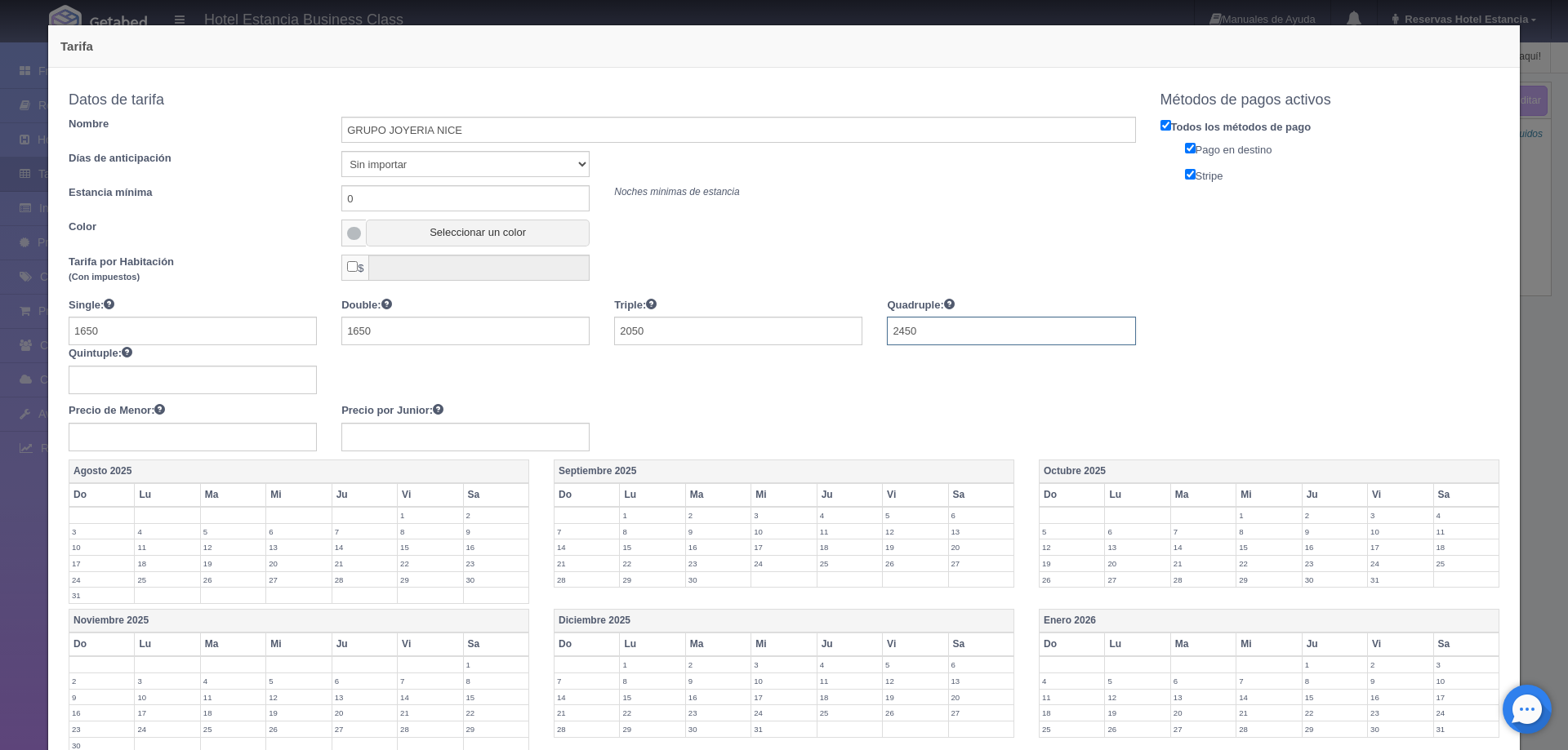
type input "2450"
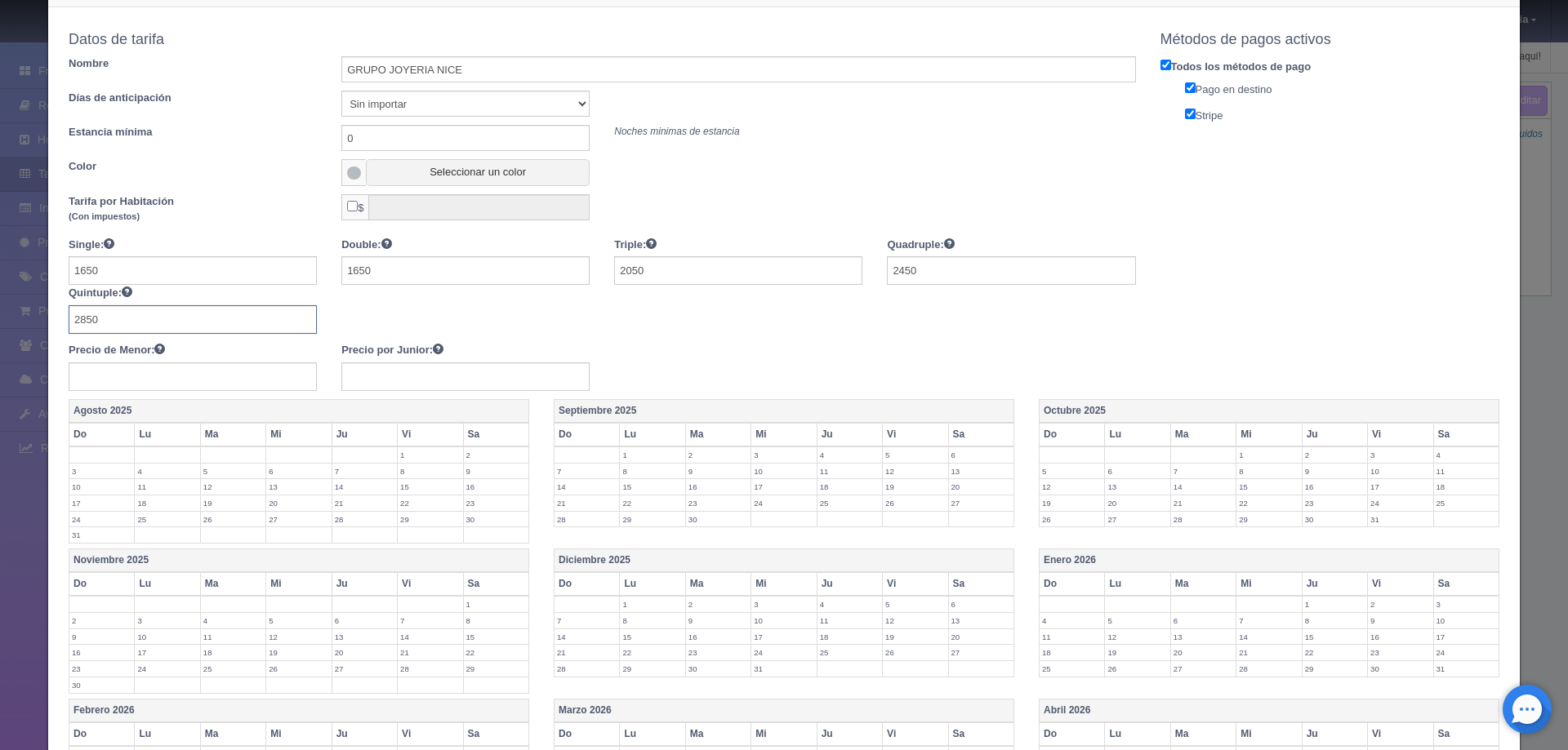
scroll to position [163, 0]
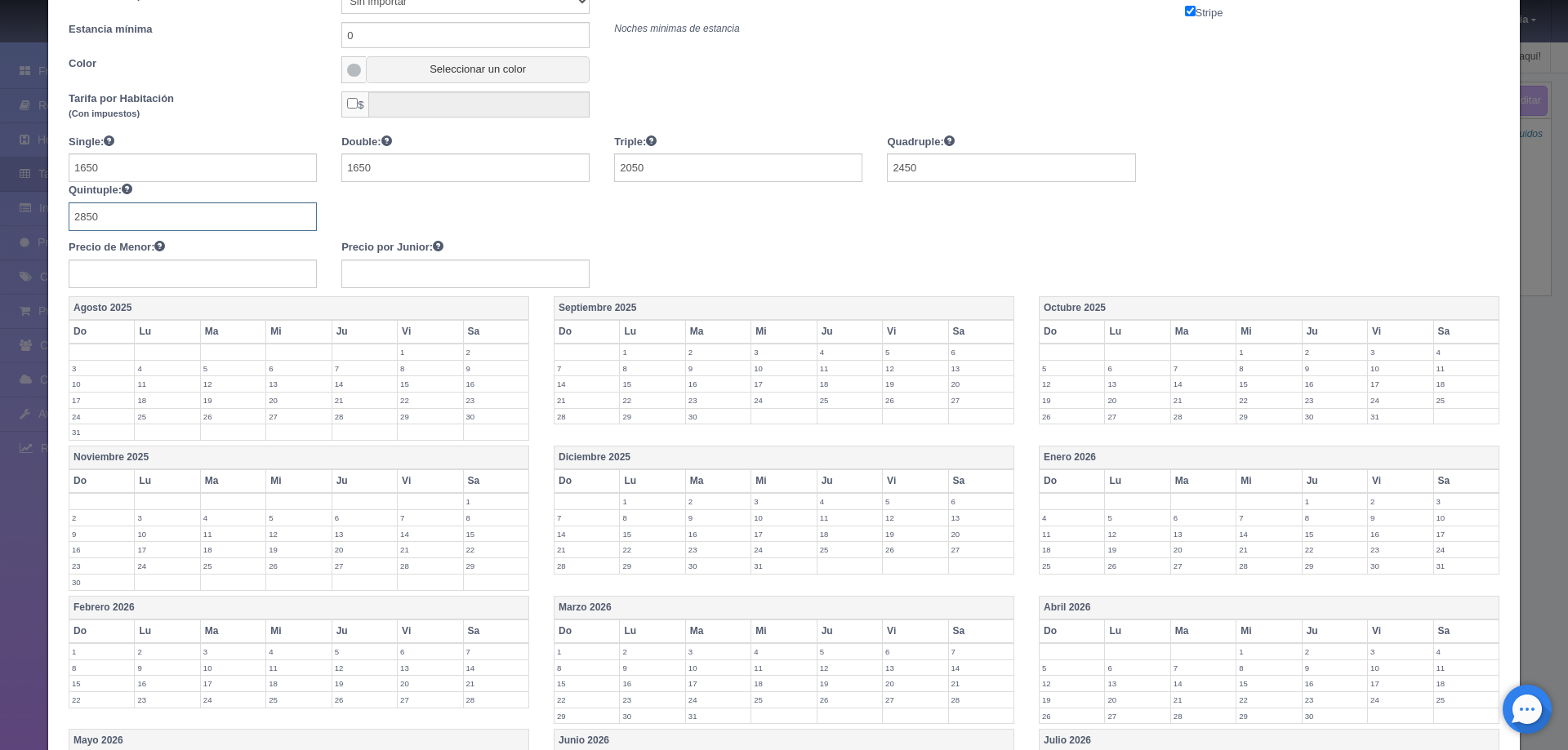
type input "2850"
click at [1303, 356] on label "2" at bounding box center [1335, 352] width 64 height 15
click at [1384, 351] on label "3" at bounding box center [1400, 352] width 64 height 15
click at [1433, 357] on label "4" at bounding box center [1466, 352] width 64 height 15
click at [1082, 380] on label "5" at bounding box center [1072, 376] width 64 height 15
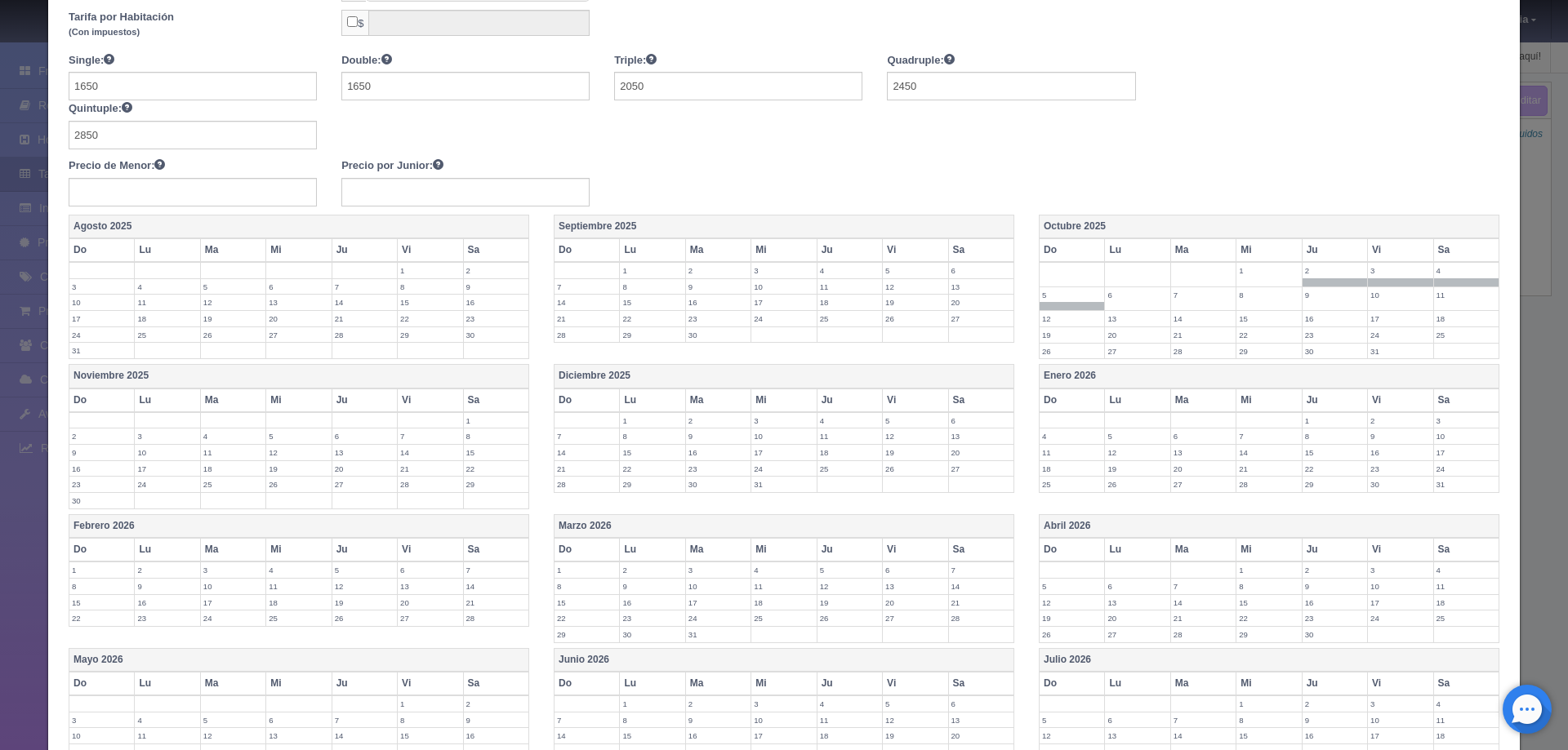
scroll to position [429, 0]
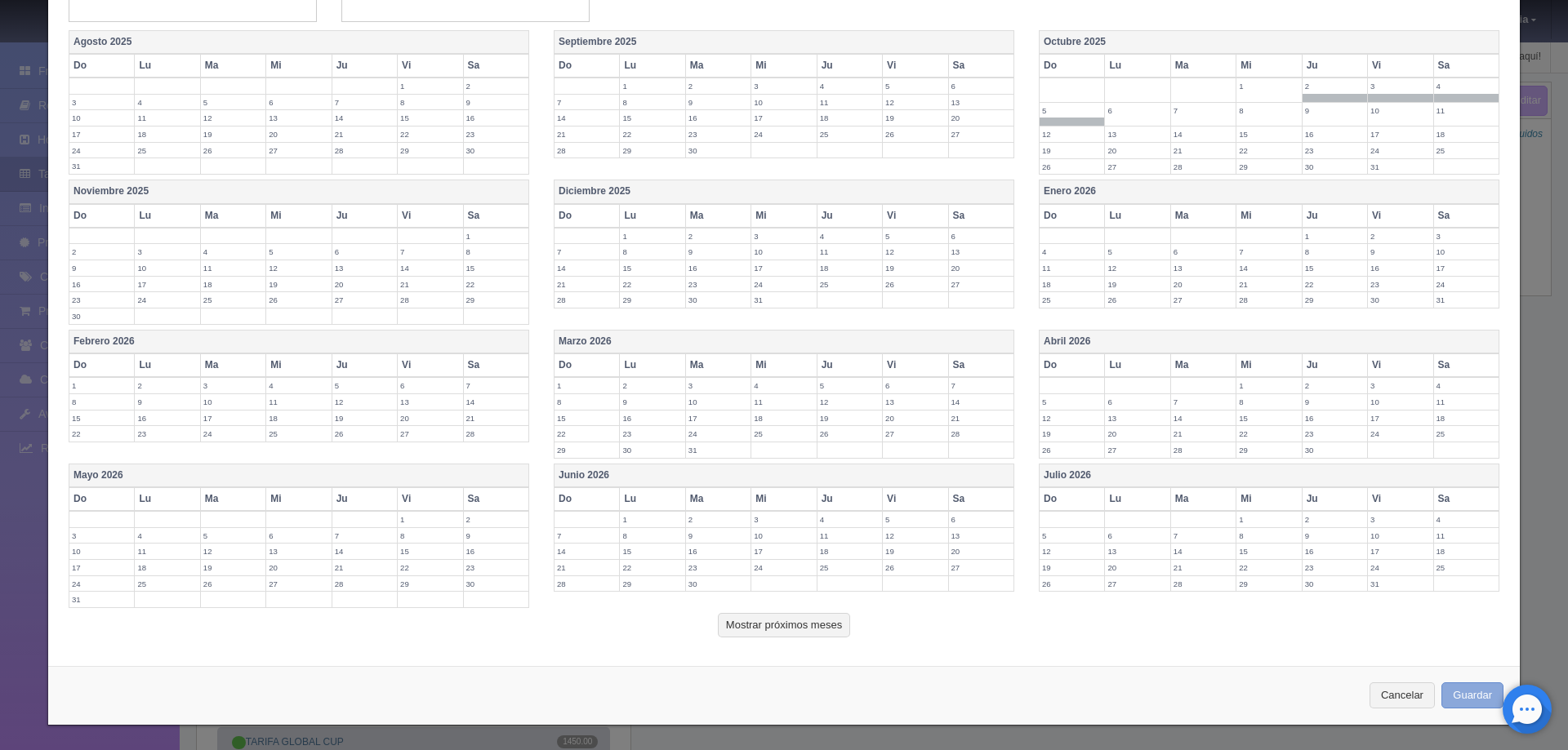
click at [1454, 693] on button "Guardar" at bounding box center [1473, 696] width 62 height 27
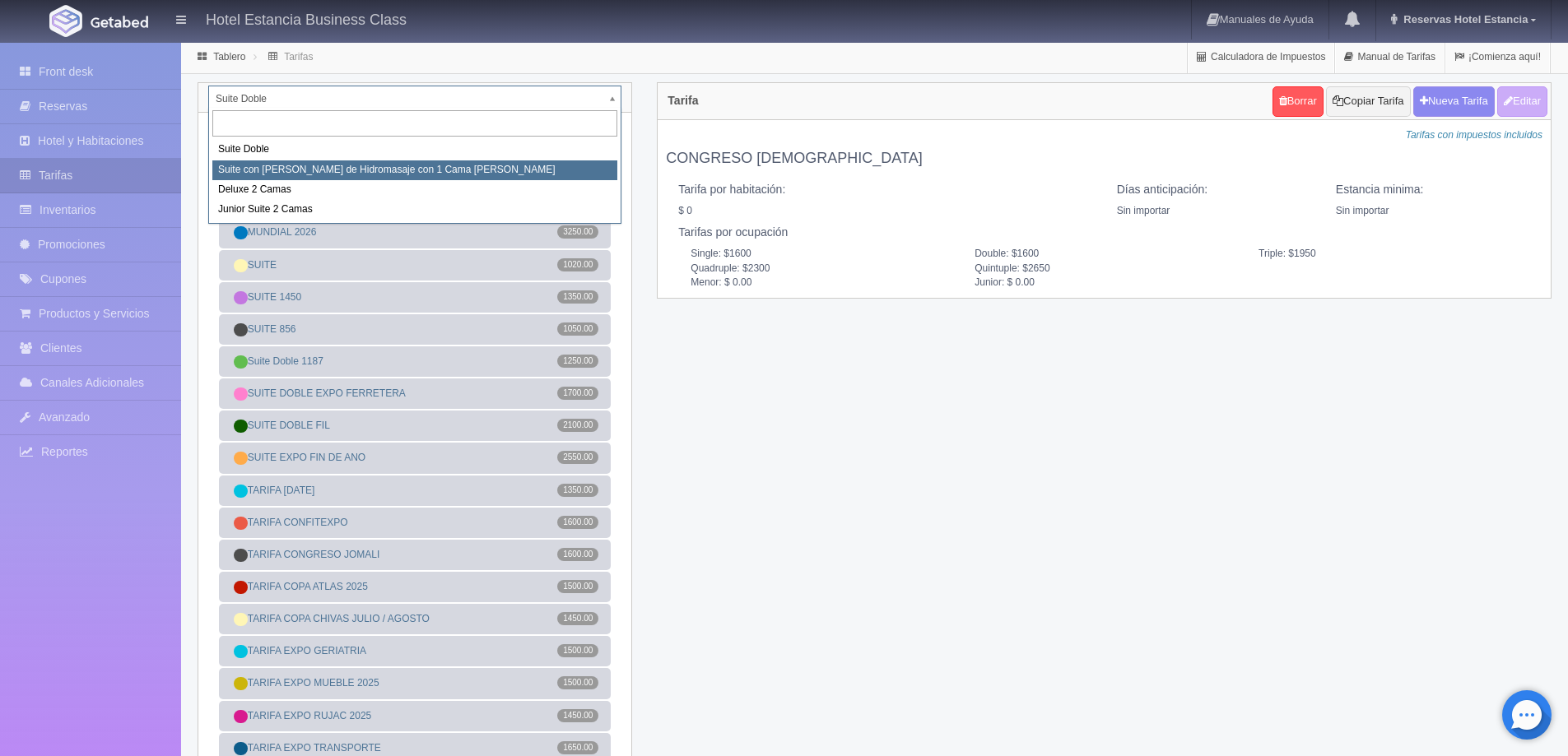
select select "2033"
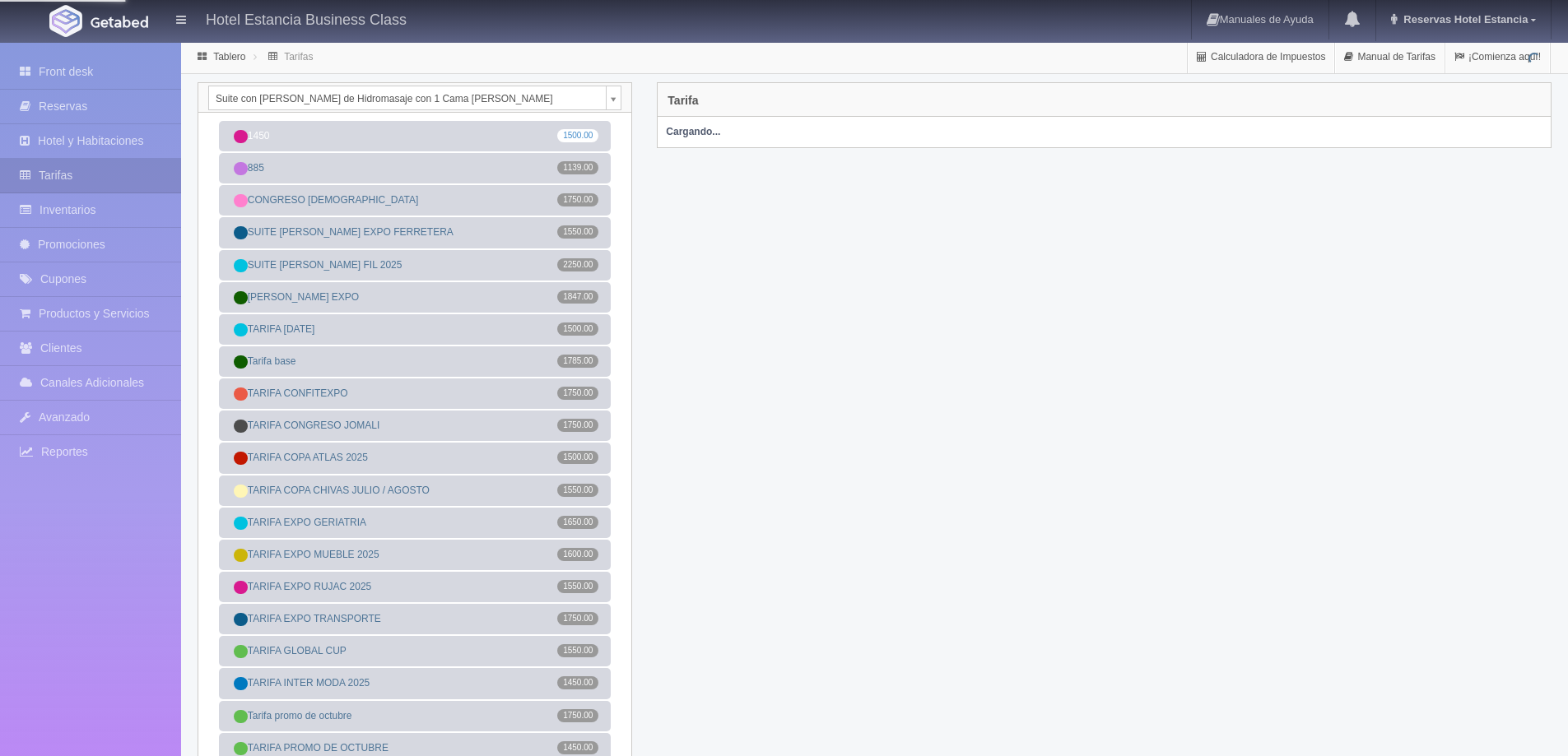
click at [1442, 103] on div "Tarifa [GEOGRAPHIC_DATA] Copiar Tarifa [GEOGRAPHIC_DATA] Editar" at bounding box center [1104, 101] width 893 height 34
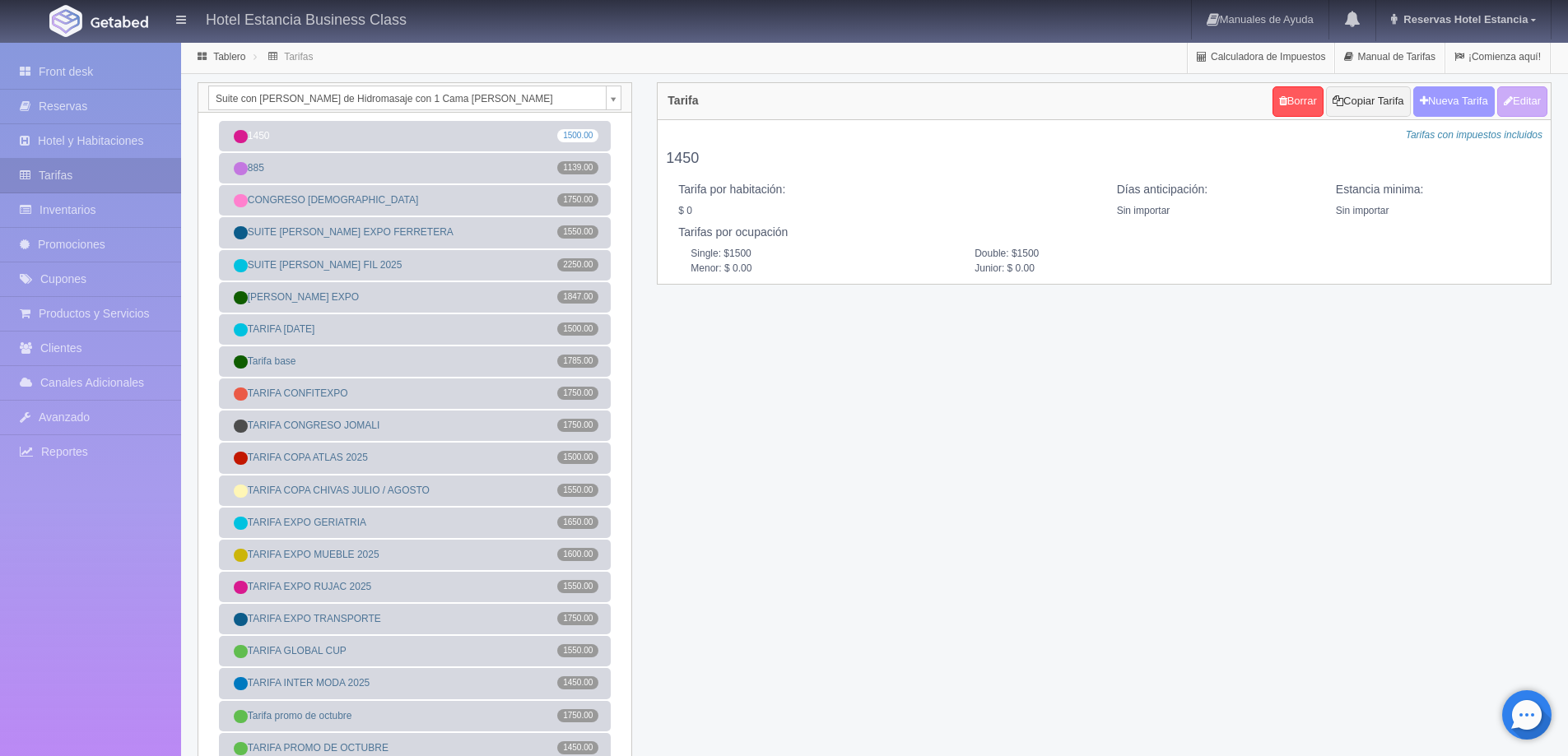
click at [1447, 107] on button "Nueva Tarifa" at bounding box center [1454, 101] width 82 height 31
select select
checkbox input "true"
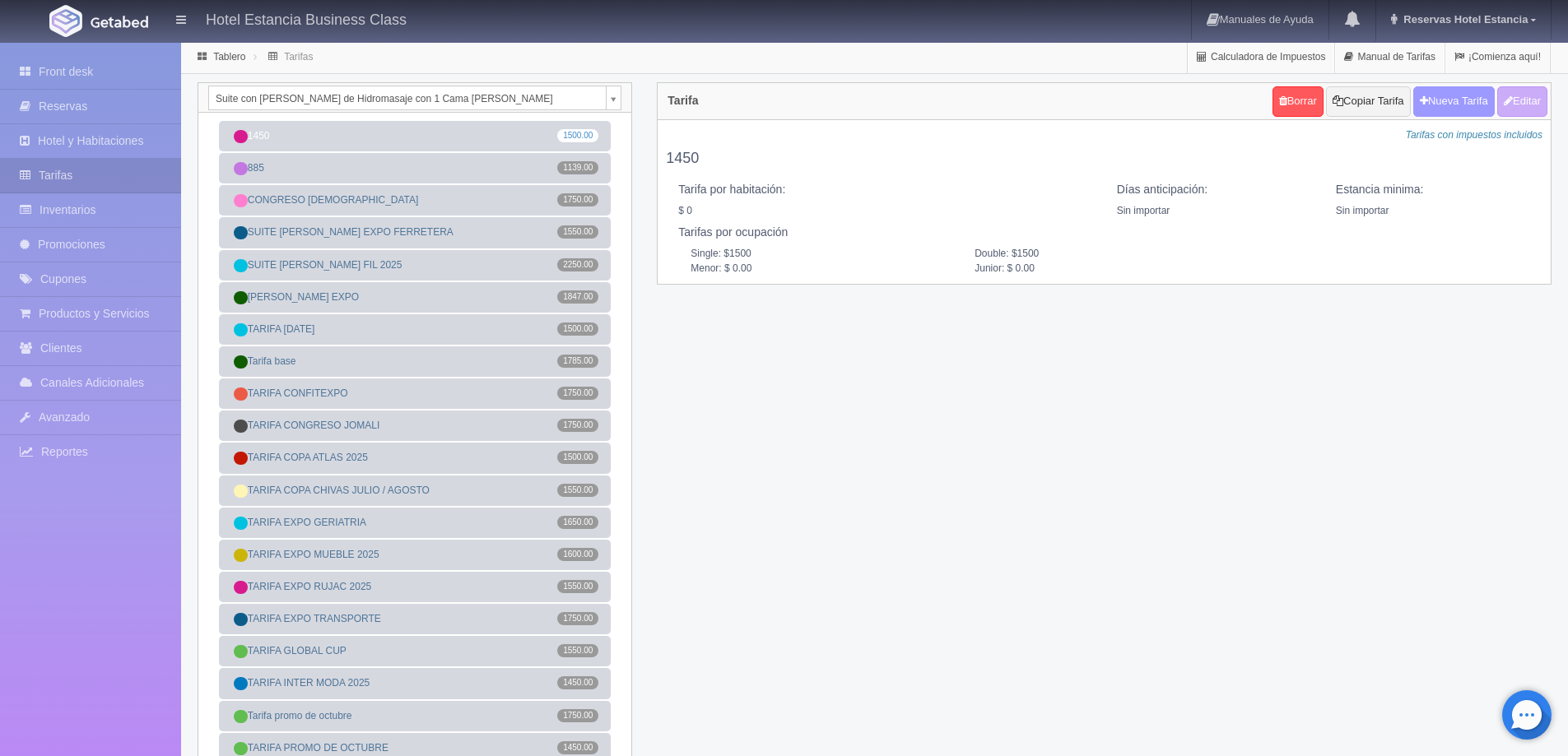
checkbox input "true"
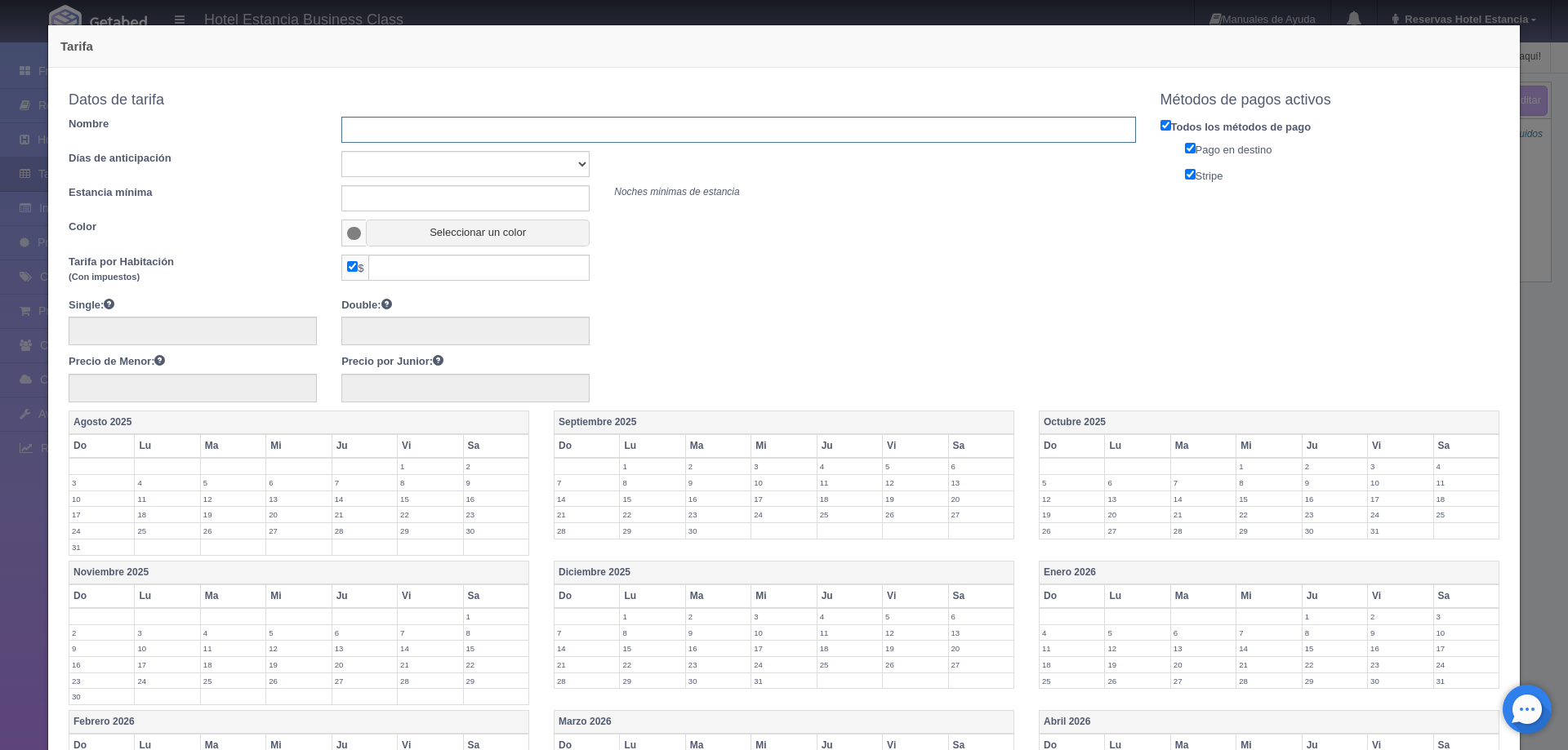
click at [653, 134] on input "text" at bounding box center [738, 129] width 794 height 26
type input "GRUPO JOYERIA NICE"
click at [477, 163] on select "Sin importar 1 2 3 4 5 6 7 8 9 10" at bounding box center [465, 164] width 249 height 26
select select "0"
click at [341, 151] on select "Sin importar 1 2 3 4 5 6 7 8 9 10" at bounding box center [465, 164] width 249 height 26
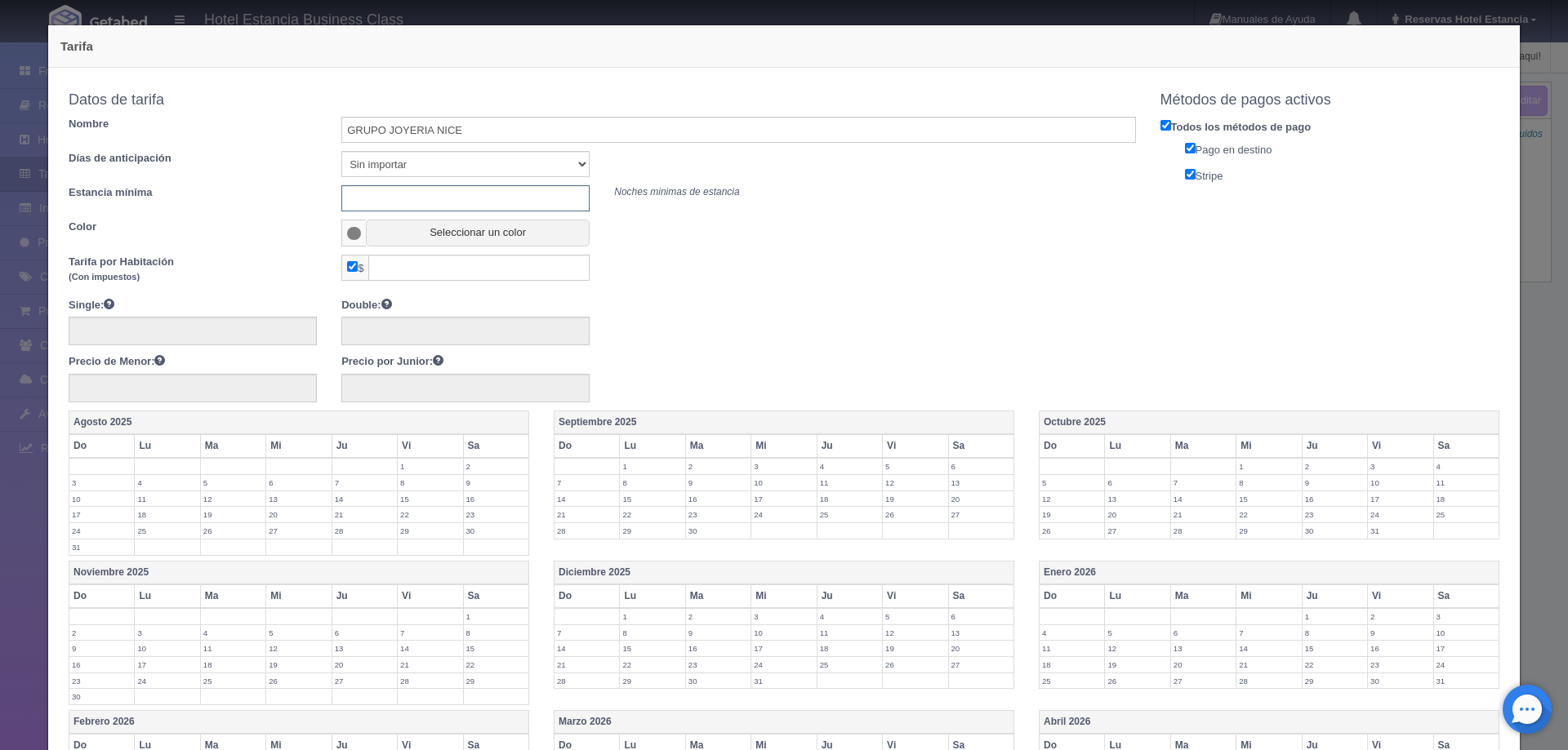
click at [455, 201] on input "text" at bounding box center [465, 198] width 249 height 26
type input "0"
click at [396, 237] on button "Seleccionar un color" at bounding box center [478, 233] width 224 height 27
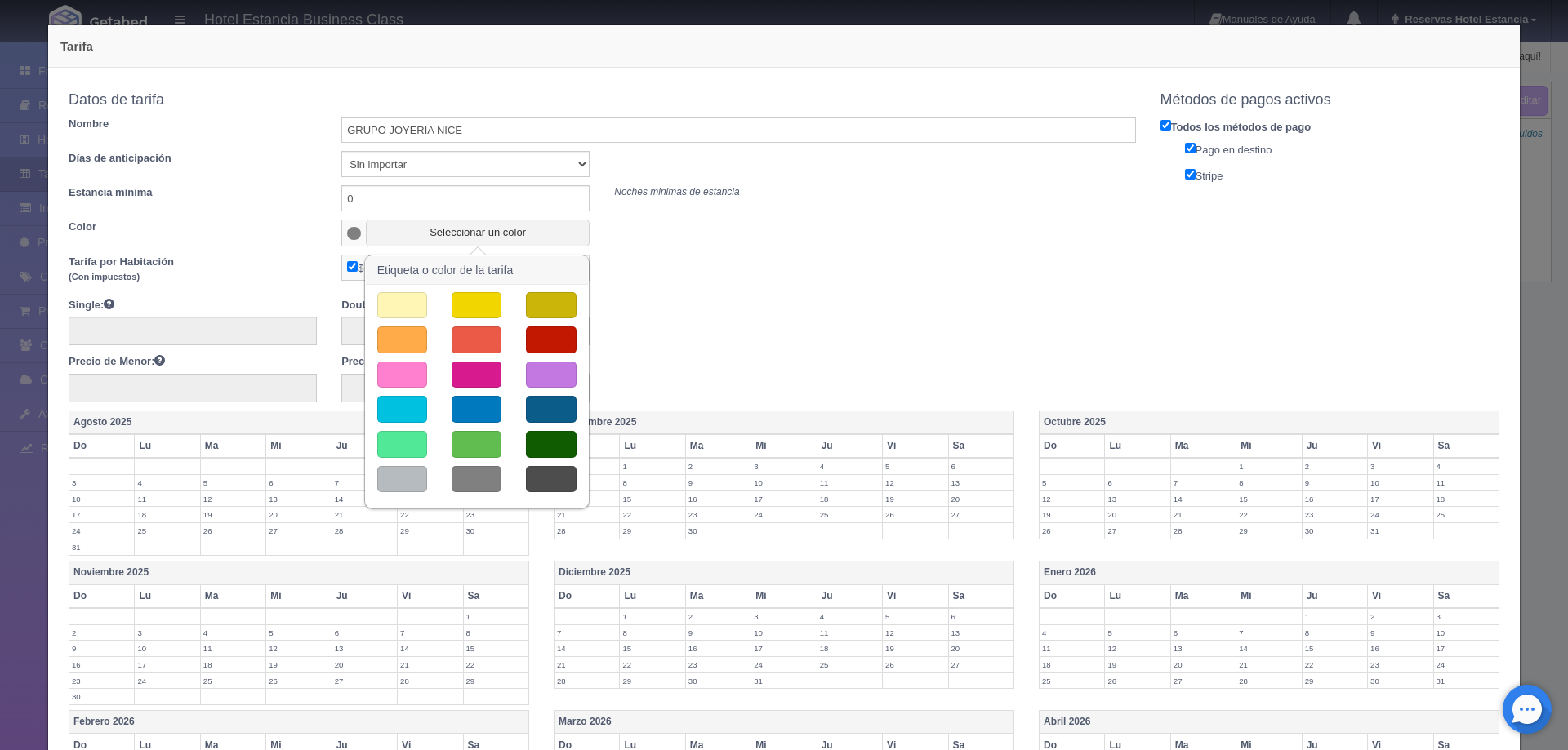
click at [396, 483] on button "button" at bounding box center [402, 479] width 50 height 27
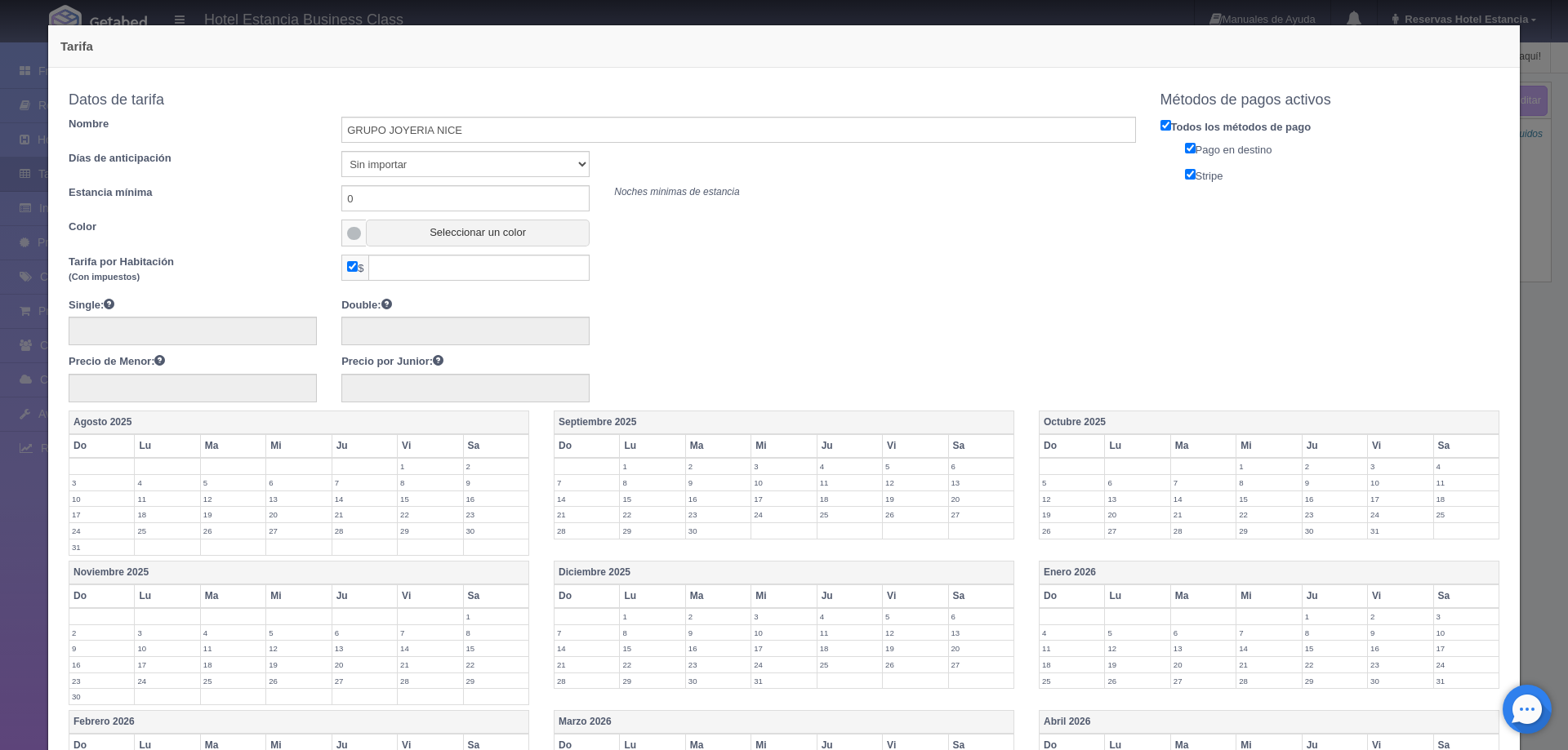
click at [347, 272] on input "checkbox" at bounding box center [353, 266] width 11 height 11
checkbox input "false"
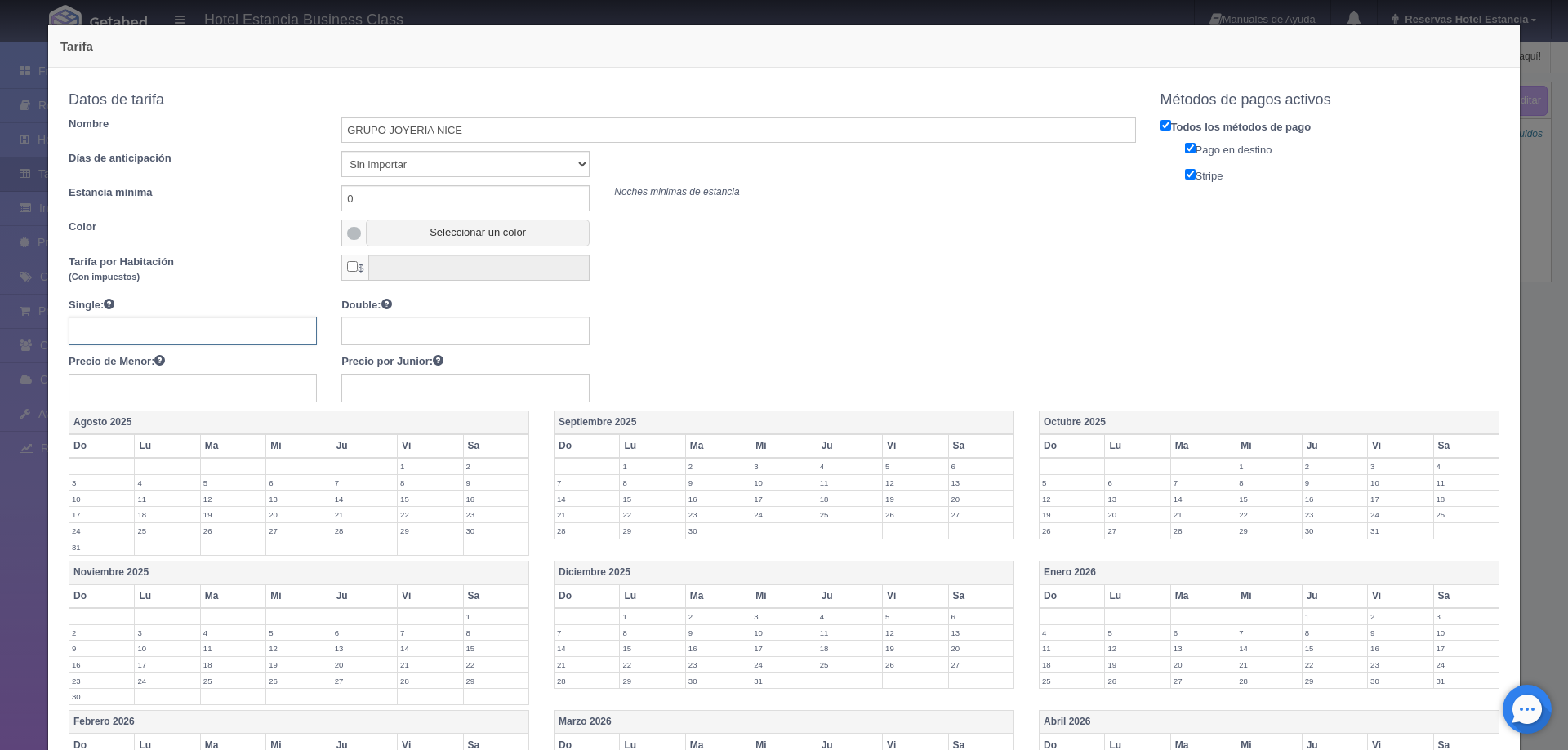
click at [238, 339] on input "text" at bounding box center [192, 331] width 249 height 29
type input "1750"
drag, startPoint x: 1295, startPoint y: 467, endPoint x: 1315, endPoint y: 467, distance: 20.0
click at [1303, 467] on label "2" at bounding box center [1335, 466] width 64 height 15
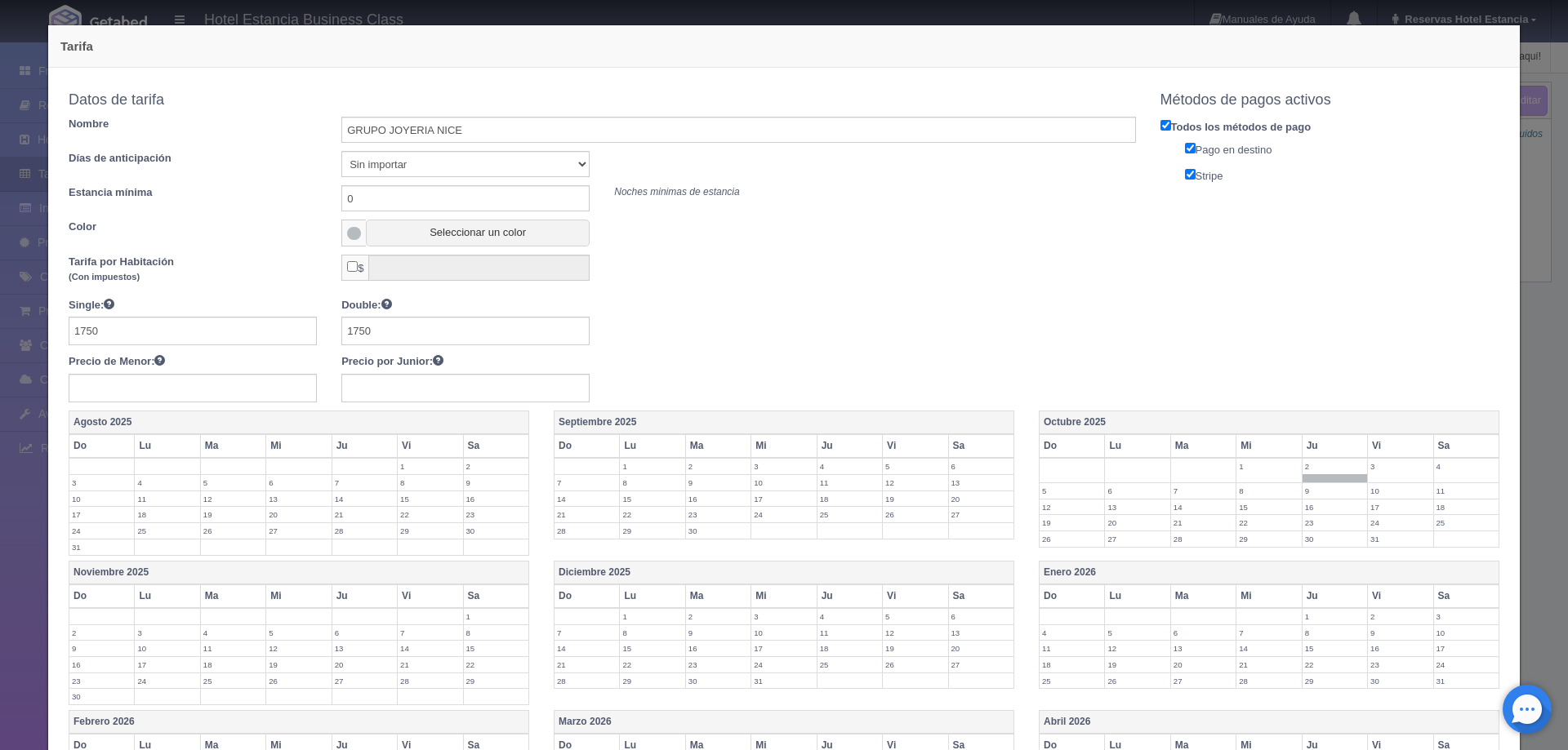
click at [1381, 468] on label "3" at bounding box center [1400, 466] width 64 height 15
click at [1436, 476] on td "4" at bounding box center [1465, 469] width 65 height 24
click at [1052, 497] on label "5" at bounding box center [1072, 491] width 64 height 15
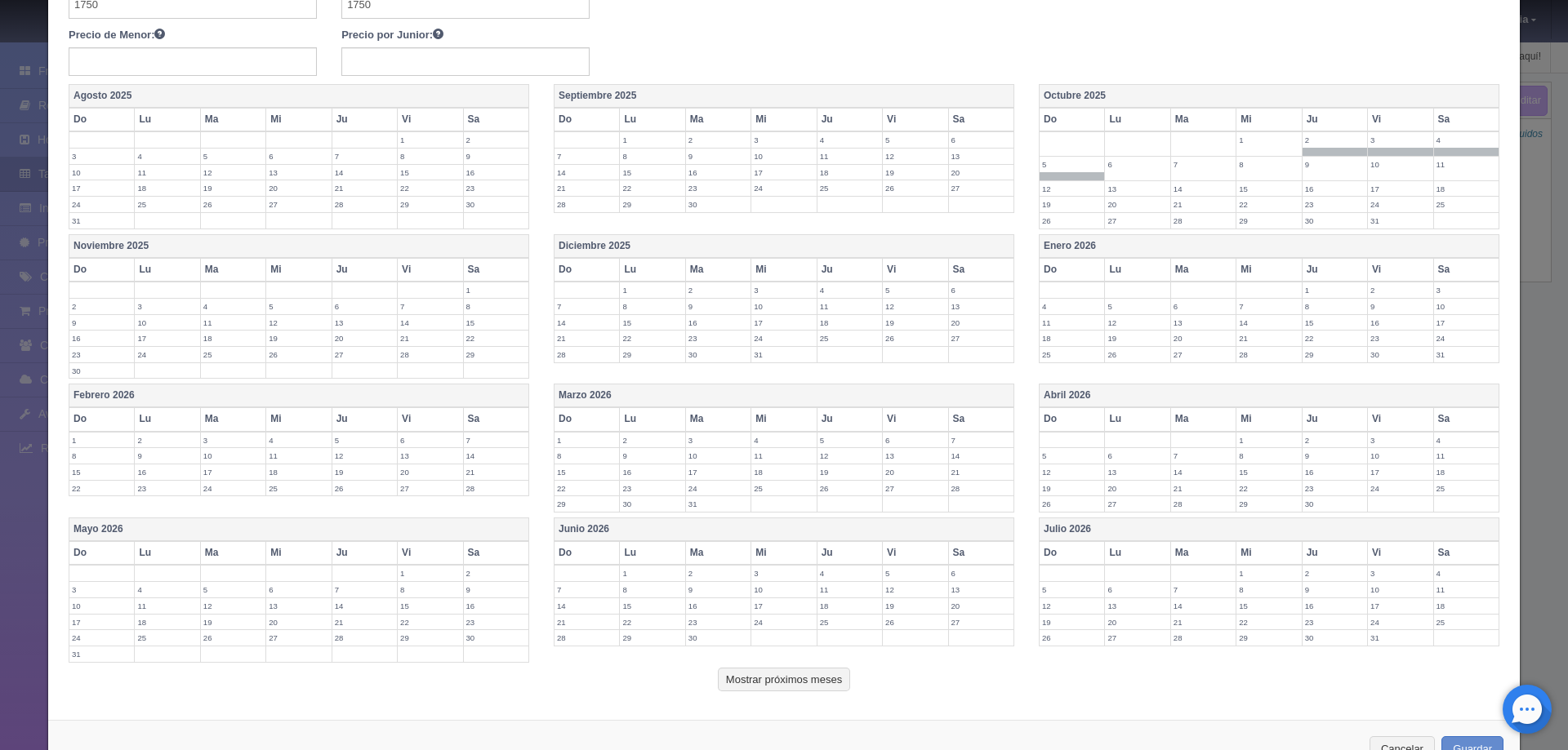
scroll to position [381, 0]
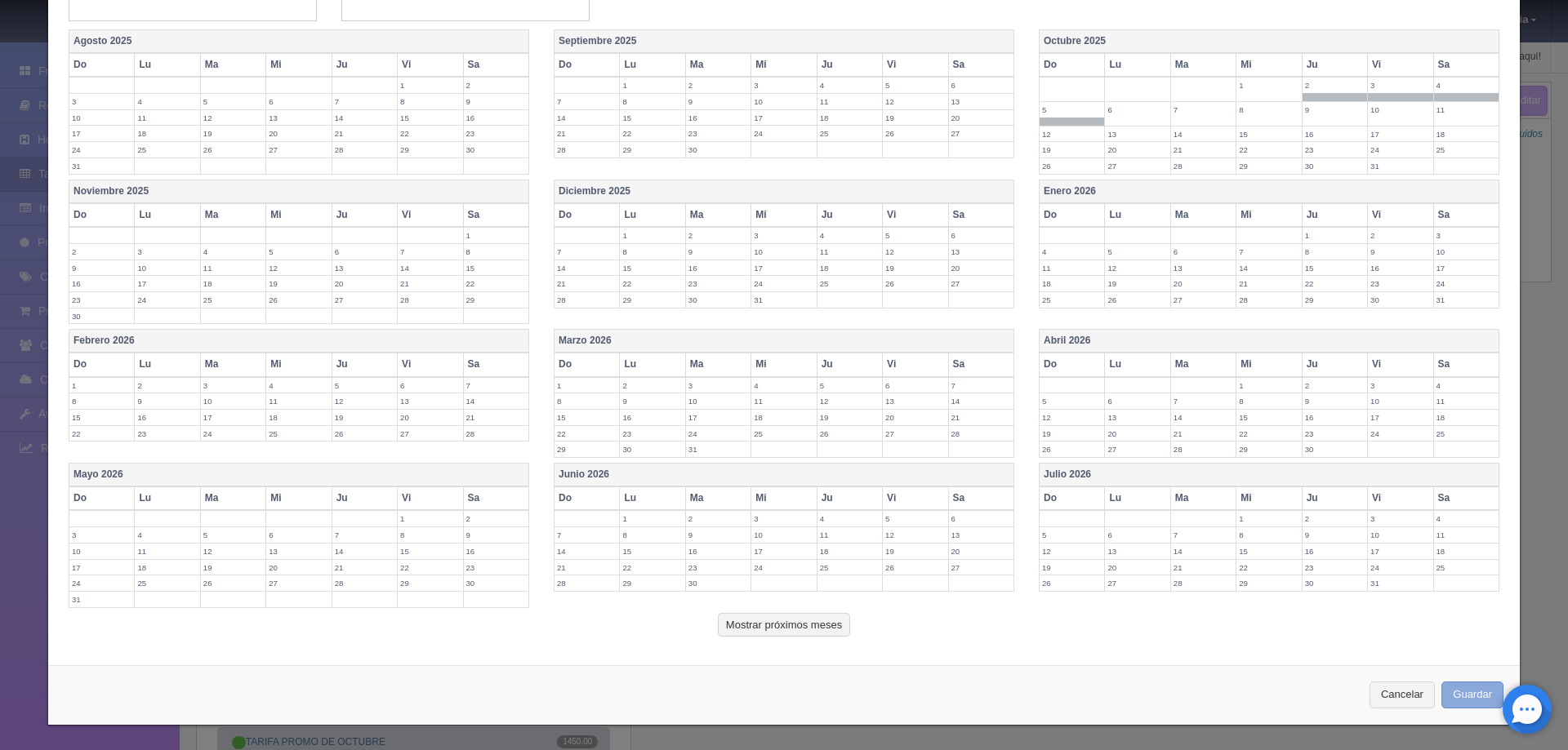
click at [1461, 694] on button "Guardar" at bounding box center [1473, 695] width 62 height 27
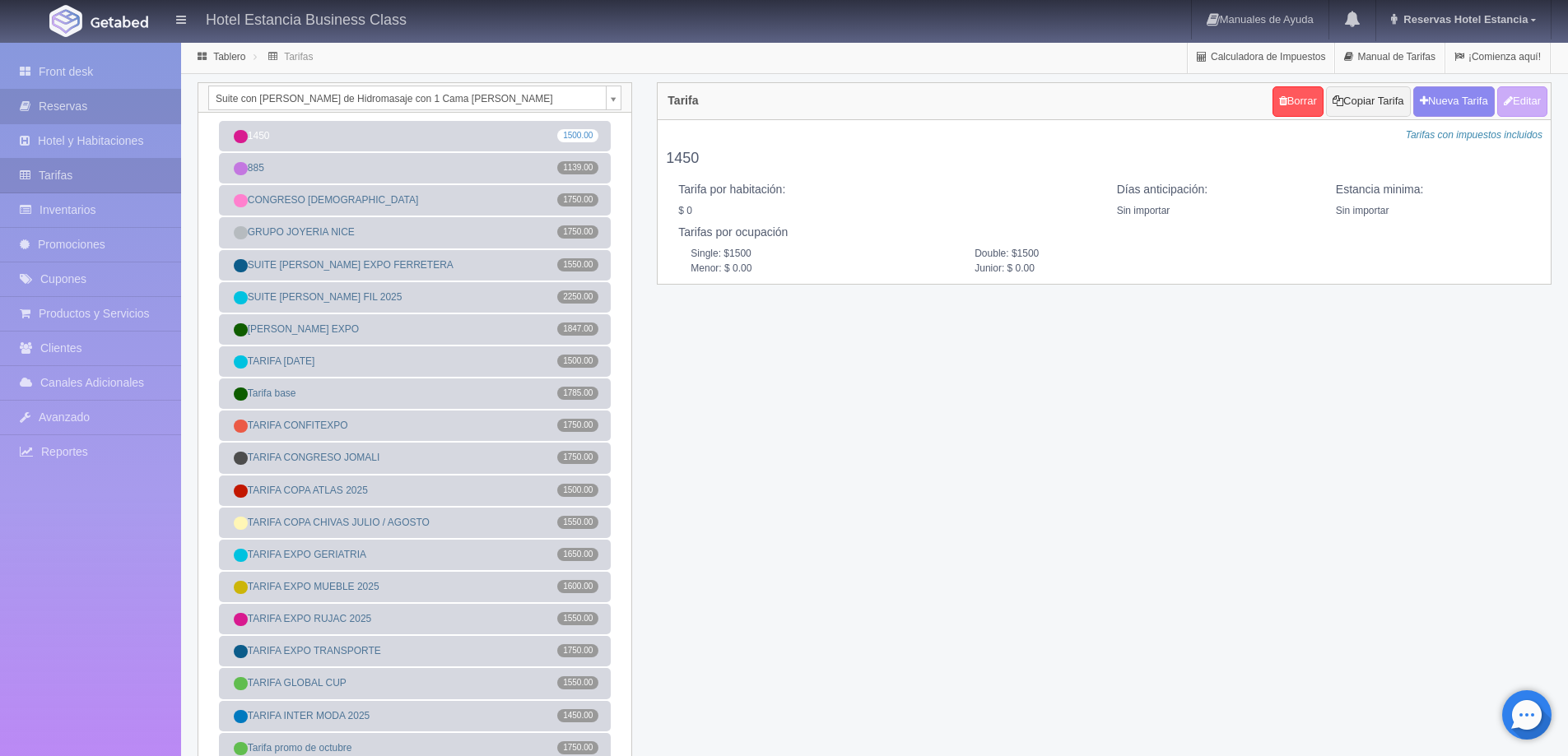
click at [126, 112] on link "Reservas" at bounding box center [91, 107] width 181 height 34
